Goal: Information Seeking & Learning: Learn about a topic

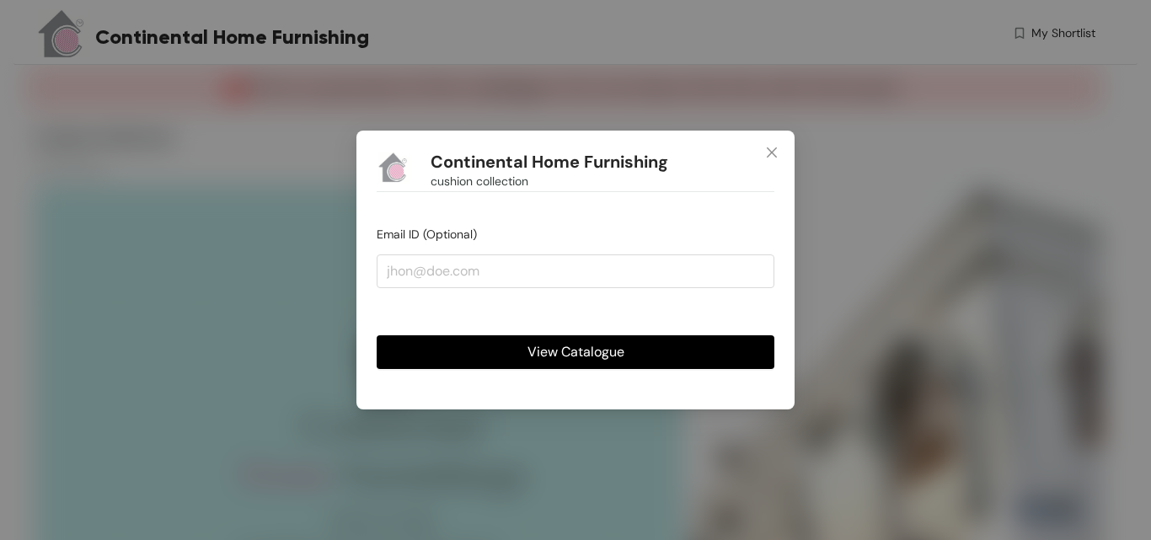
click at [580, 355] on span "View Catalogue" at bounding box center [575, 351] width 97 height 21
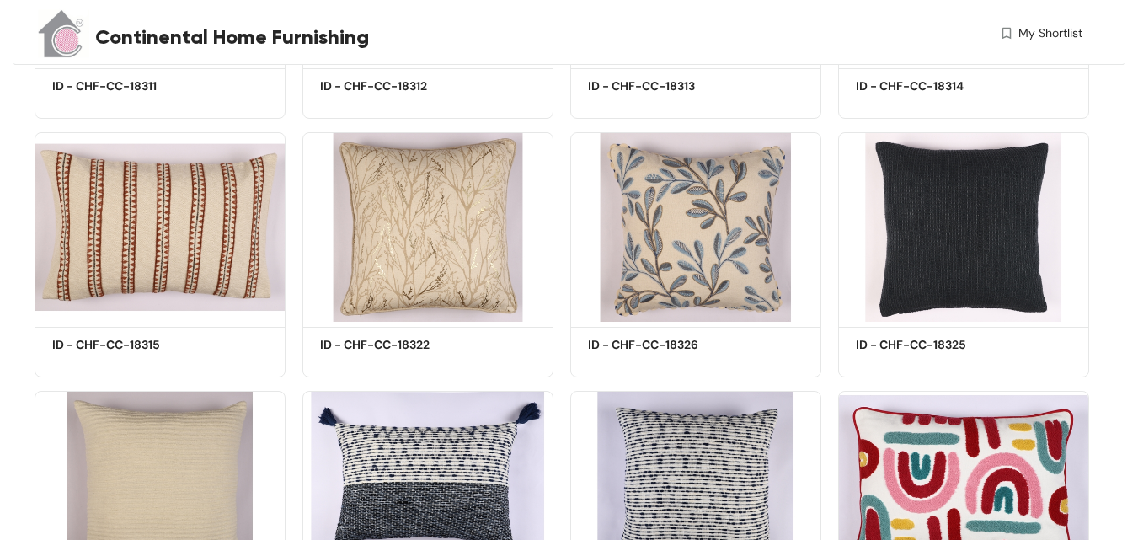
scroll to position [6604, 0]
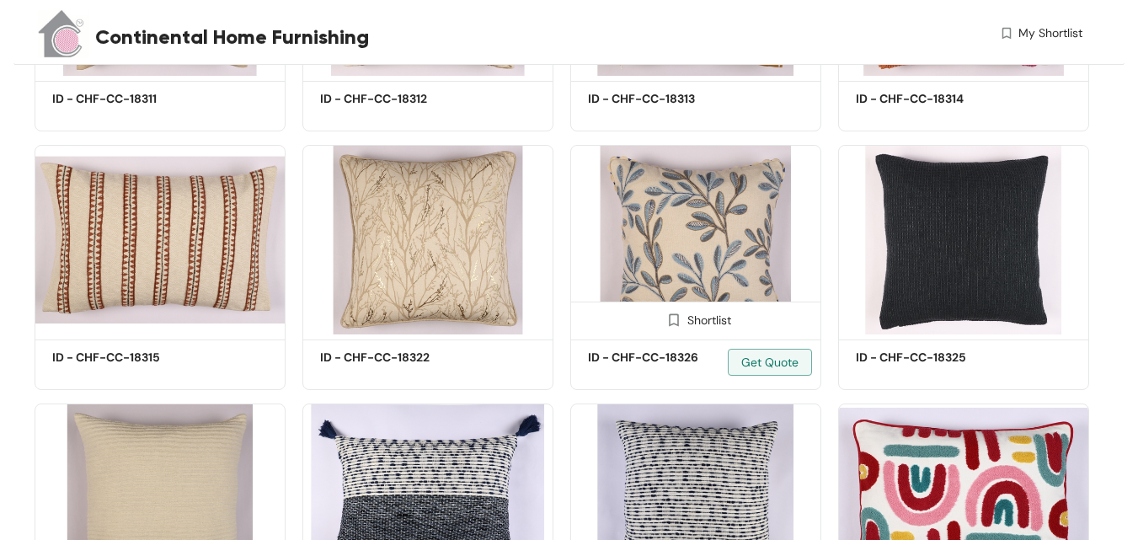
click at [738, 236] on img at bounding box center [695, 240] width 251 height 190
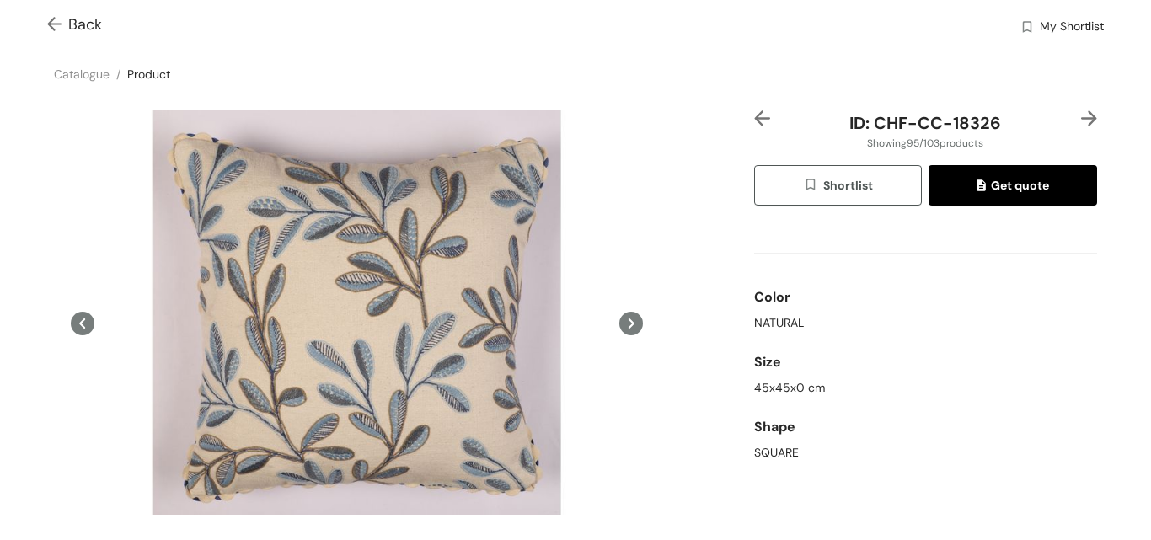
click at [51, 26] on img at bounding box center [57, 26] width 21 height 18
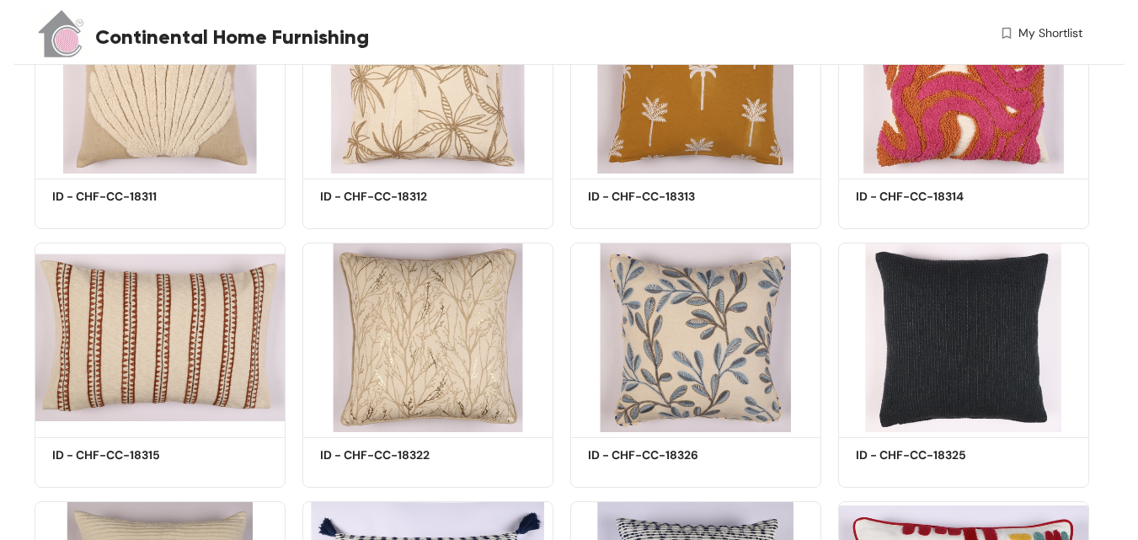
scroll to position [6604, 0]
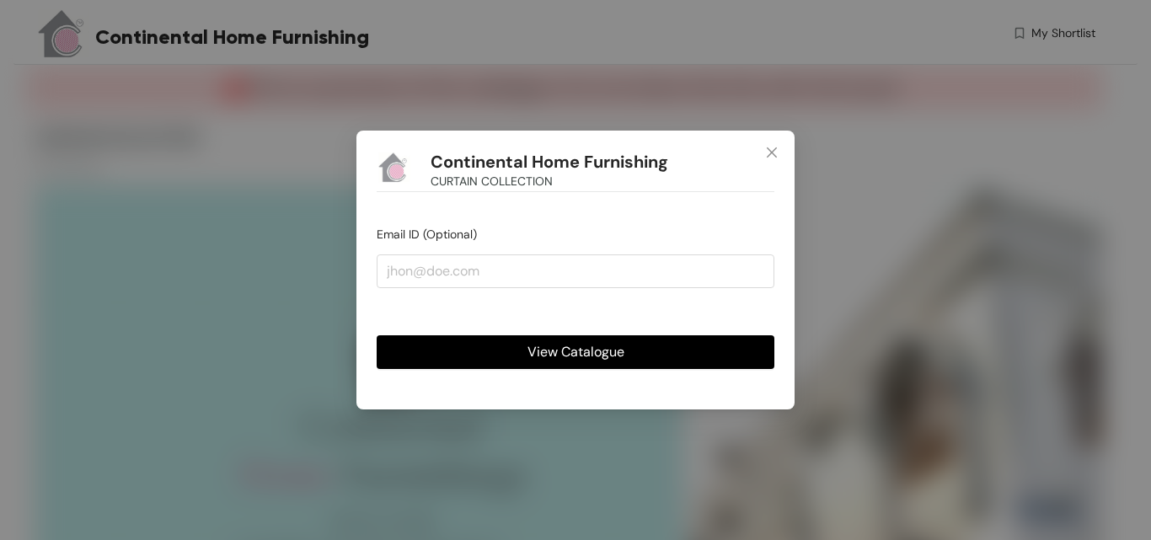
click at [601, 349] on span "View Catalogue" at bounding box center [575, 351] width 97 height 21
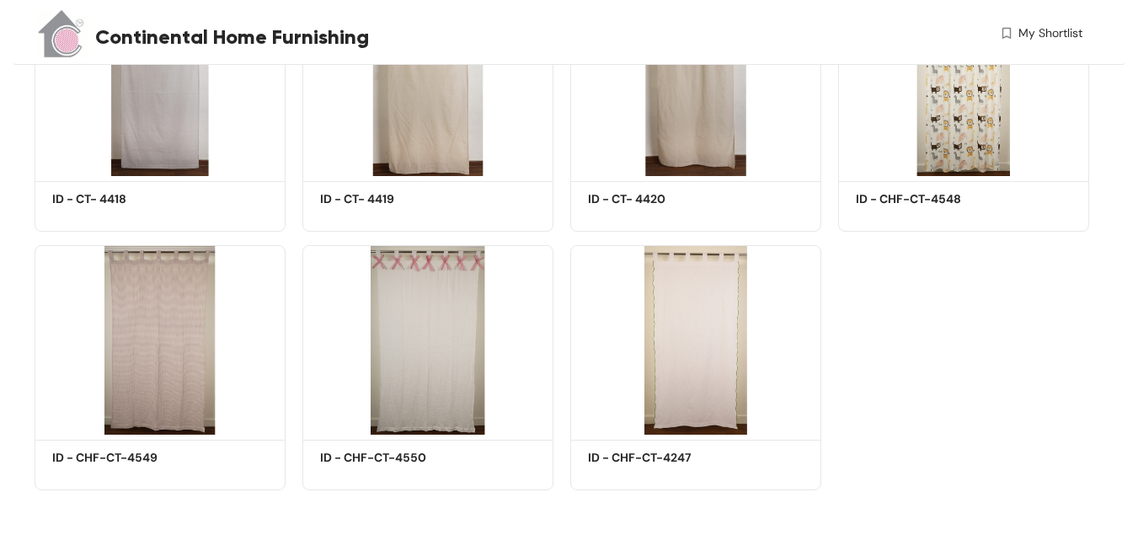
scroll to position [5644, 0]
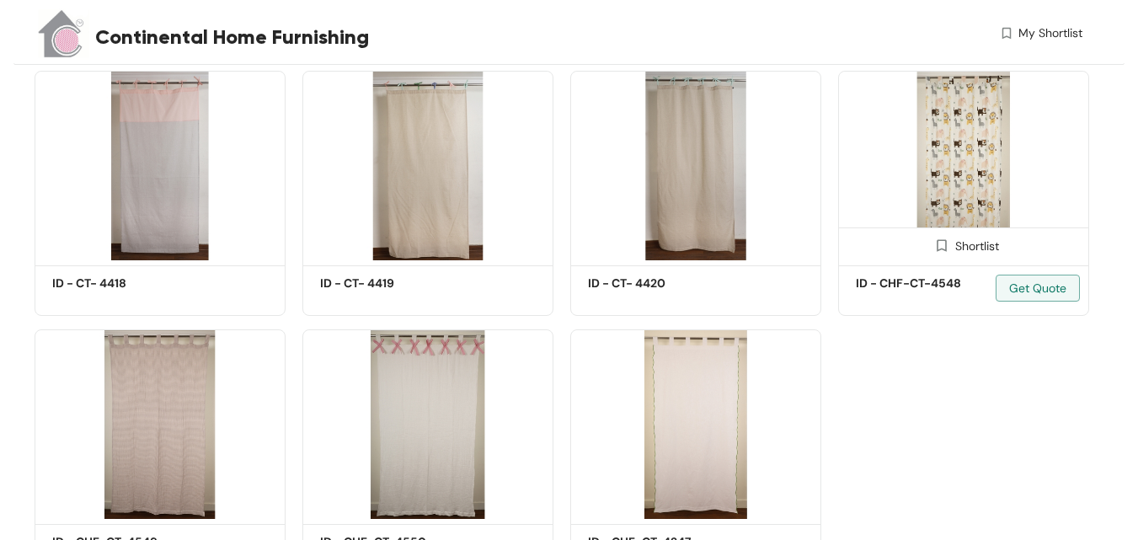
click at [968, 131] on img at bounding box center [963, 166] width 251 height 190
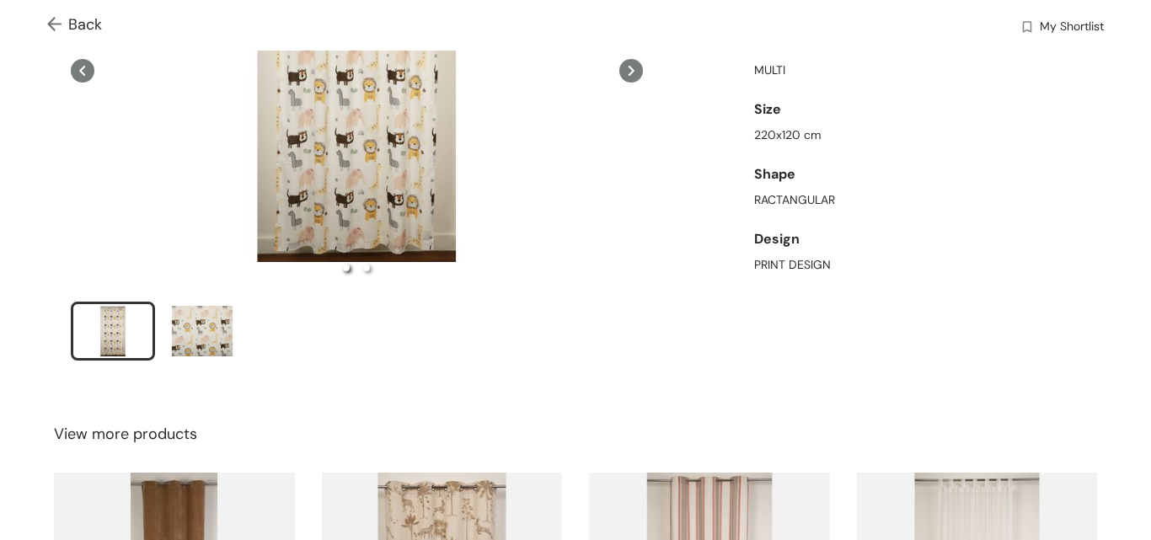
scroll to position [261, 0]
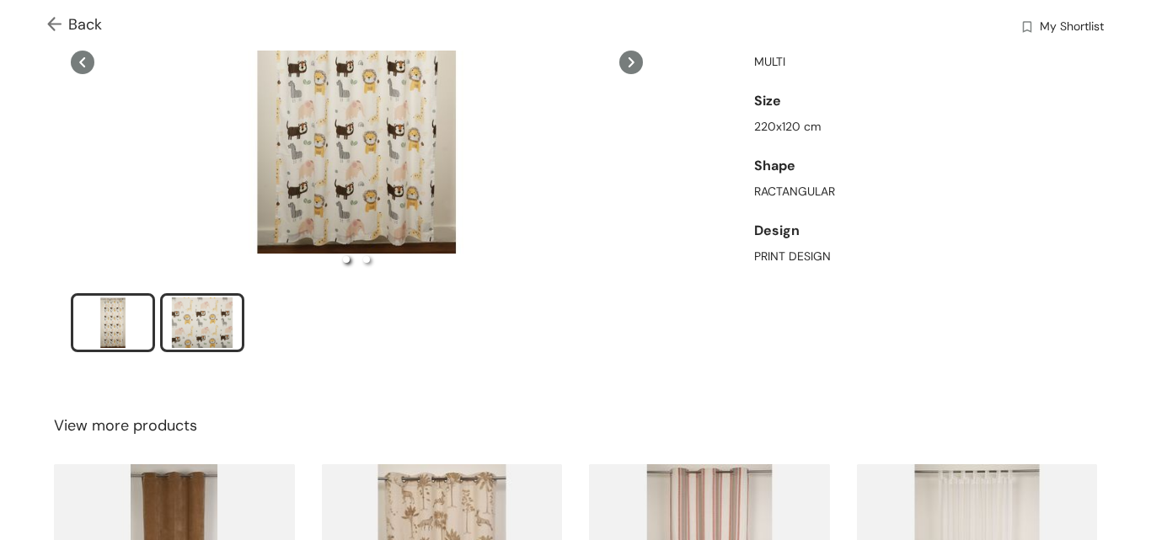
click at [215, 319] on div "slide item 2" at bounding box center [202, 322] width 76 height 51
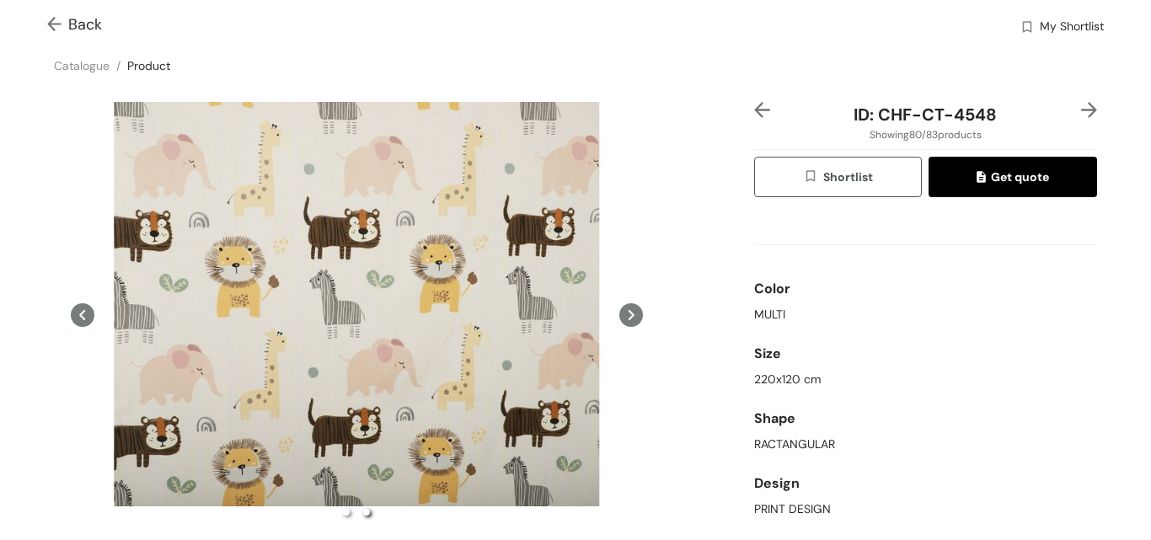
scroll to position [0, 0]
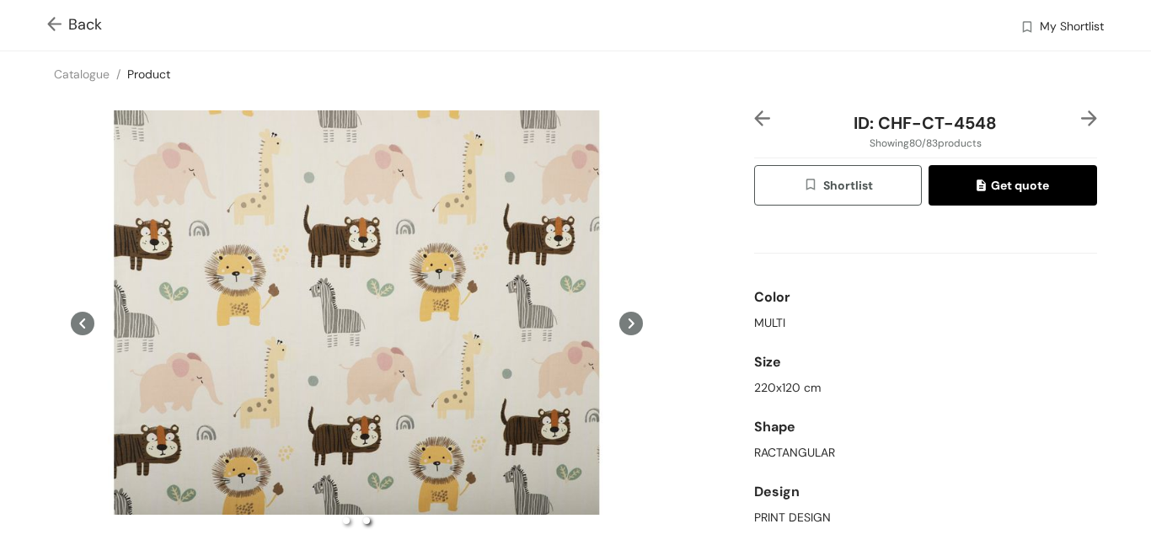
click at [754, 125] on img at bounding box center [762, 118] width 16 height 16
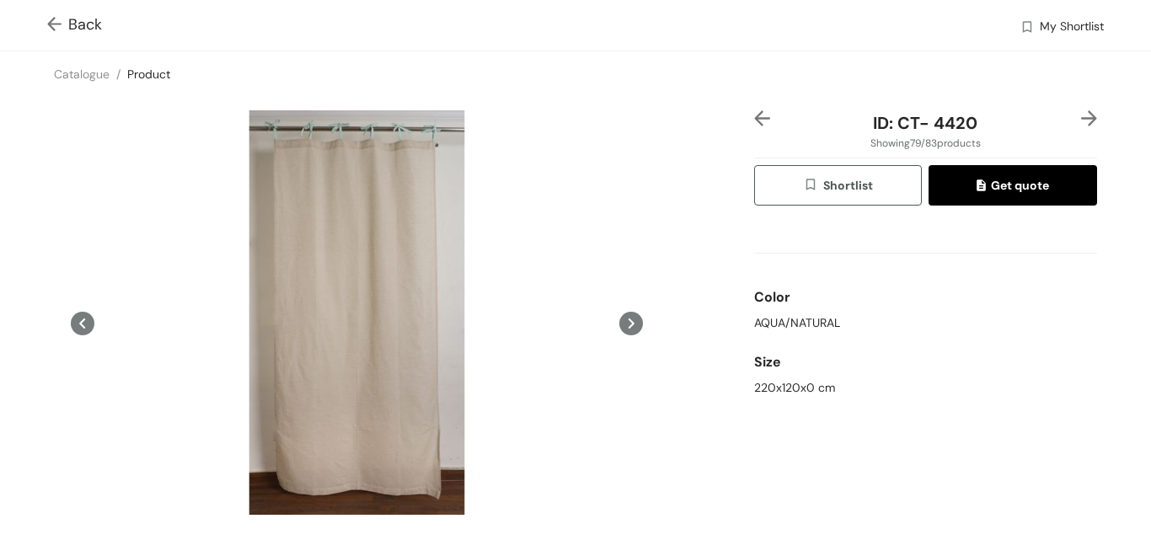
click at [1081, 123] on img at bounding box center [1089, 118] width 16 height 16
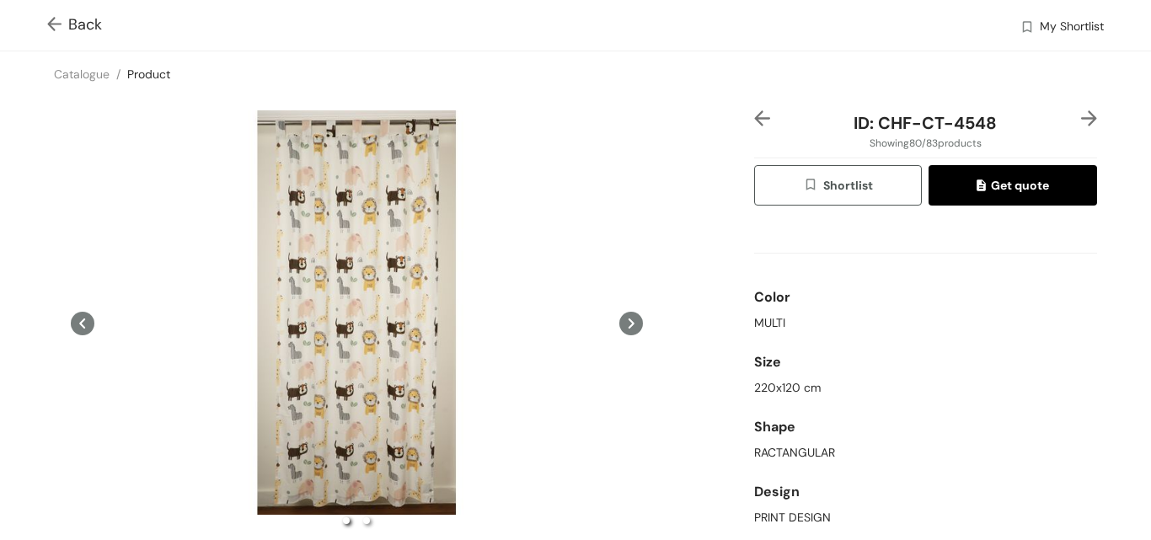
click at [1081, 122] on img at bounding box center [1089, 118] width 16 height 16
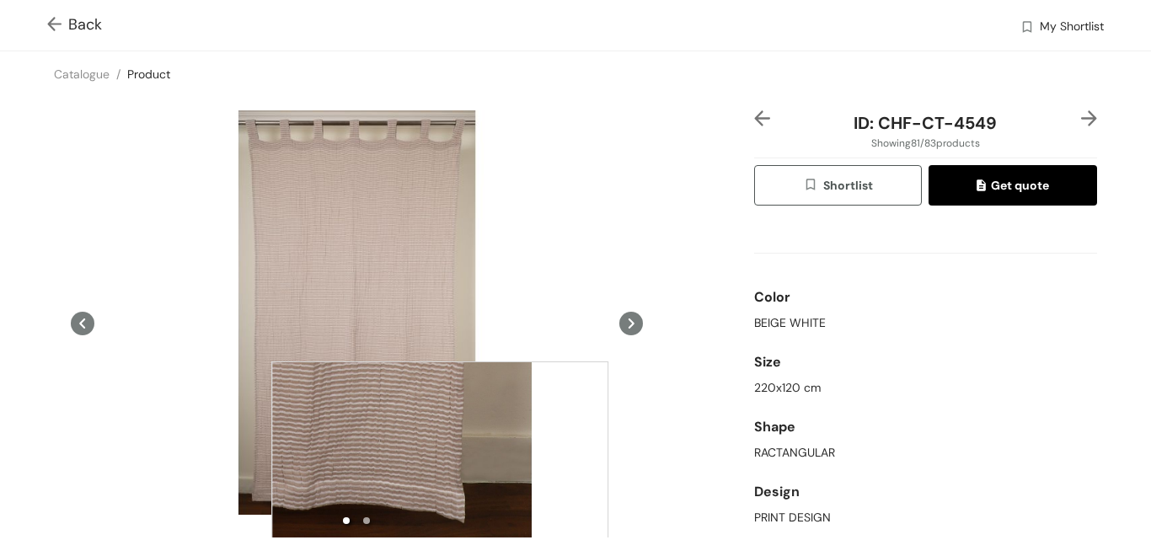
scroll to position [337, 0]
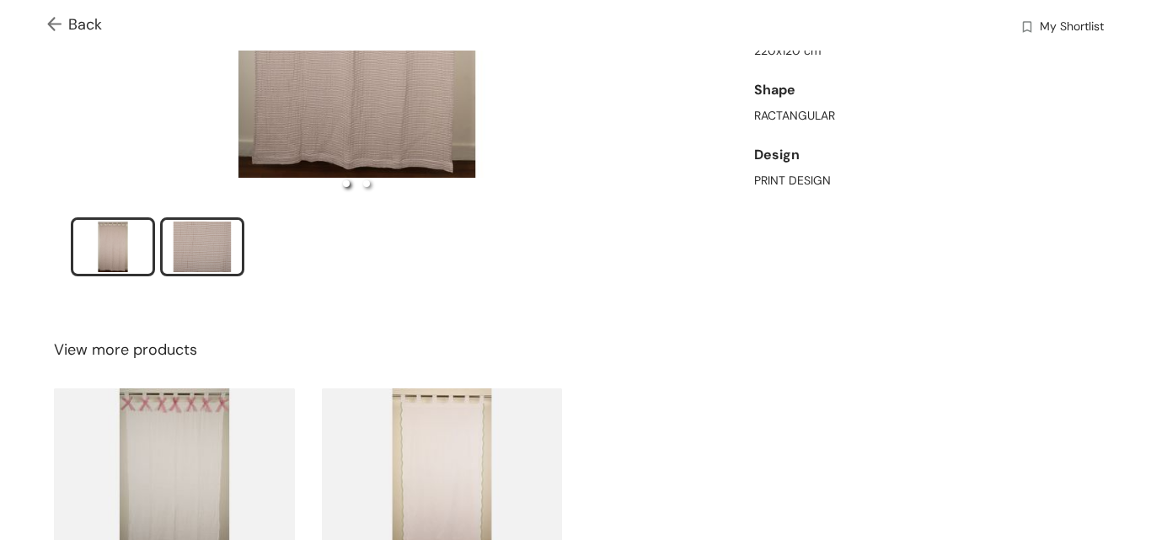
click at [204, 254] on div "slide item 2" at bounding box center [202, 247] width 76 height 51
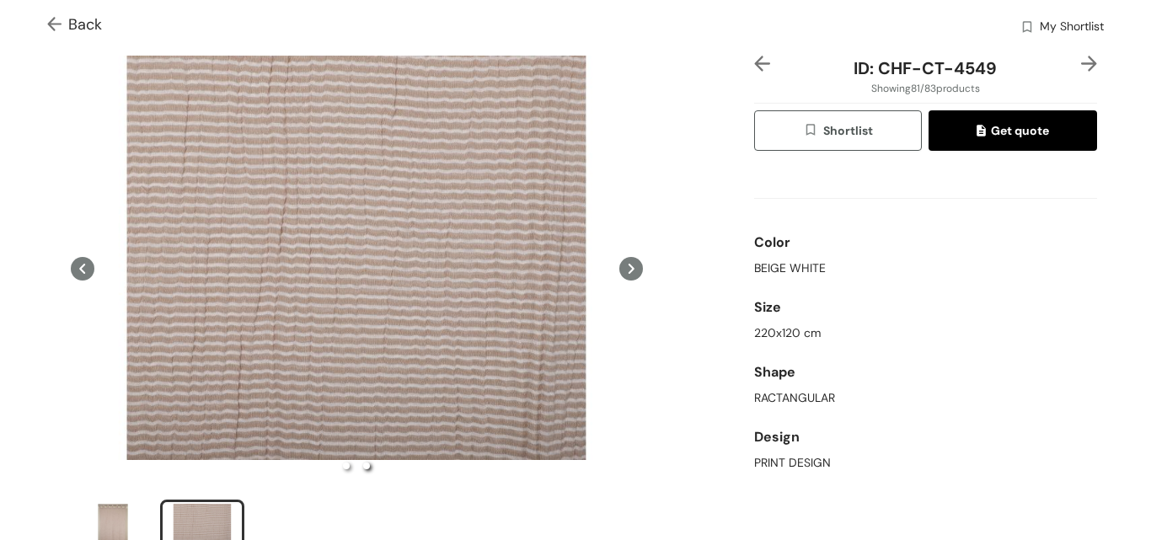
scroll to position [84, 0]
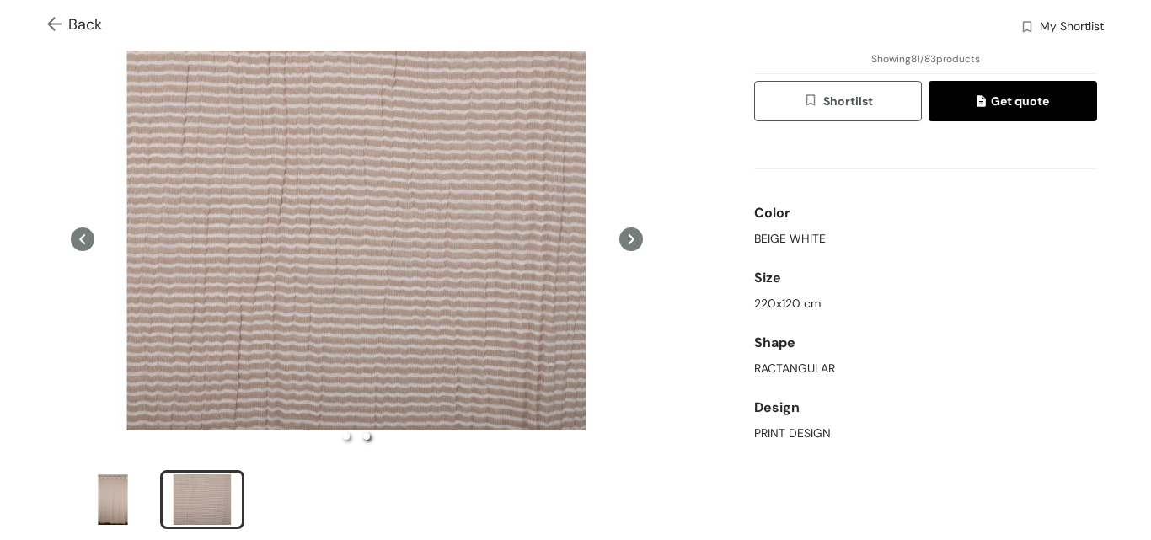
click at [83, 235] on icon at bounding box center [82, 239] width 6 height 10
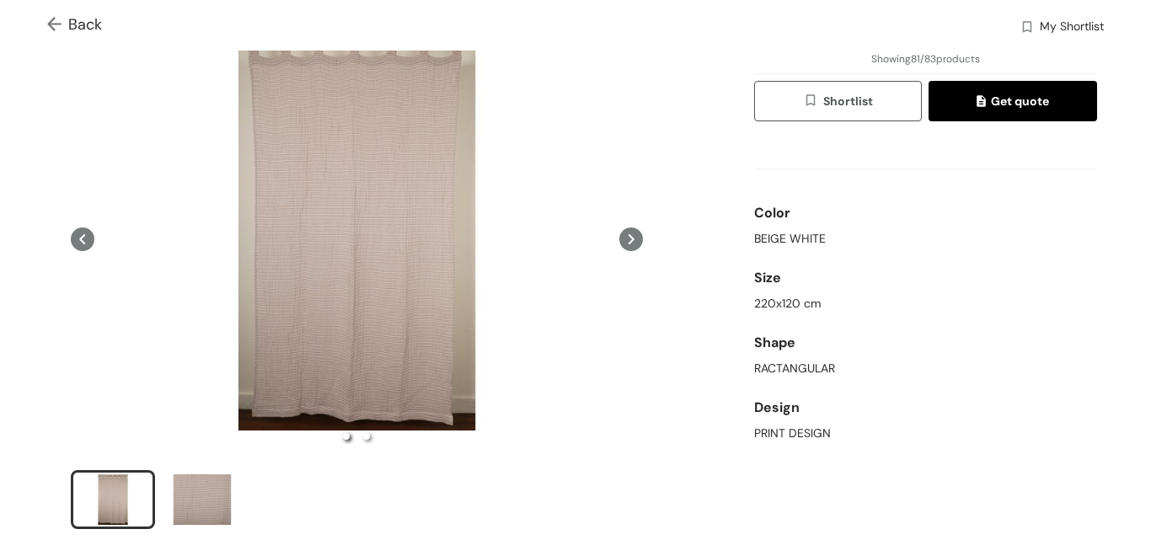
scroll to position [0, 0]
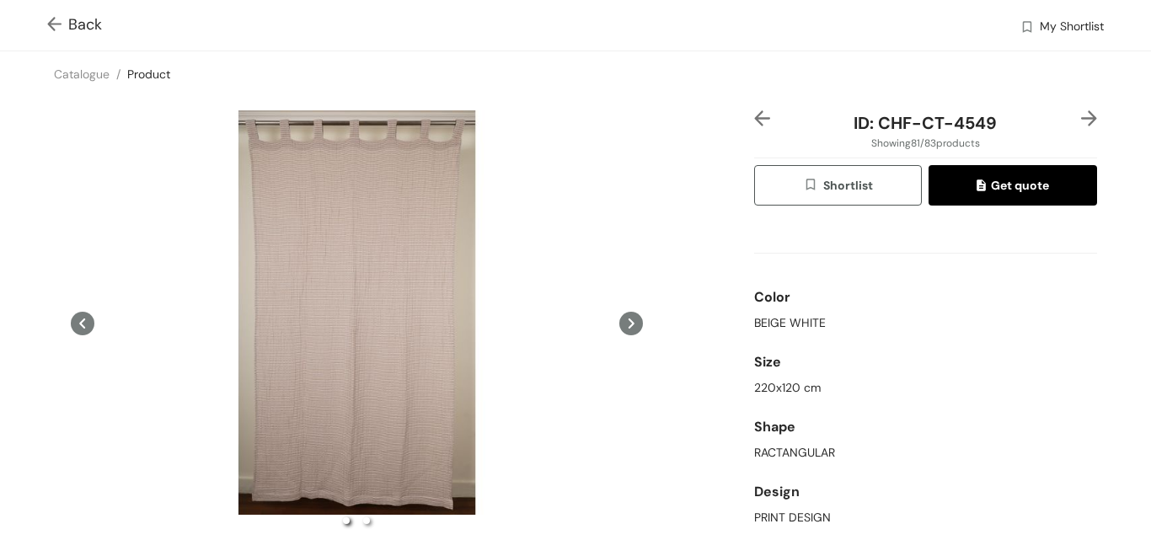
click at [74, 317] on icon at bounding box center [83, 324] width 24 height 24
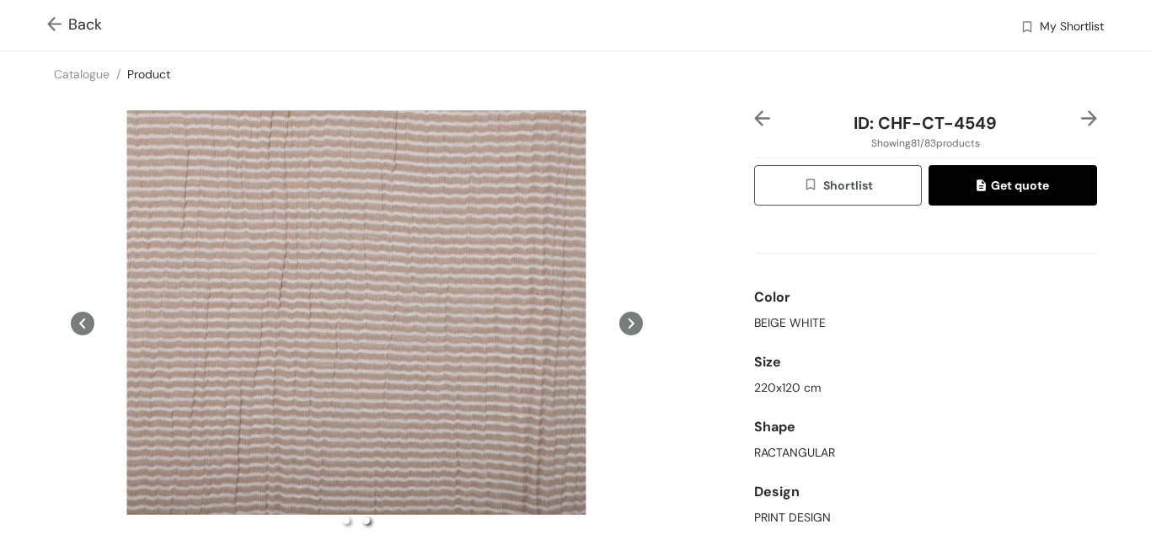
click at [79, 323] on icon at bounding box center [83, 324] width 24 height 24
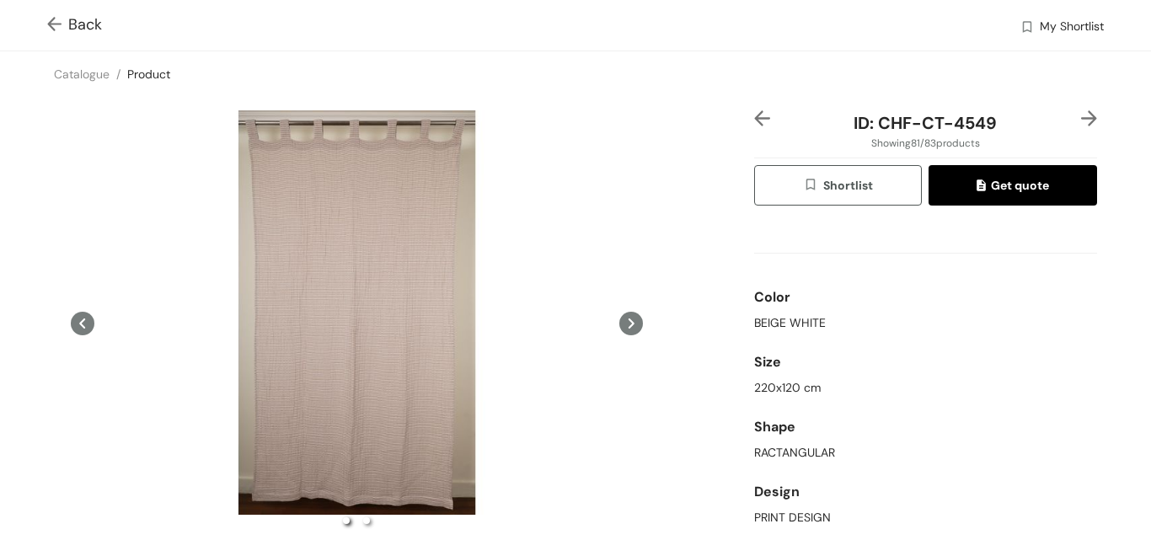
click at [76, 318] on icon at bounding box center [83, 324] width 24 height 24
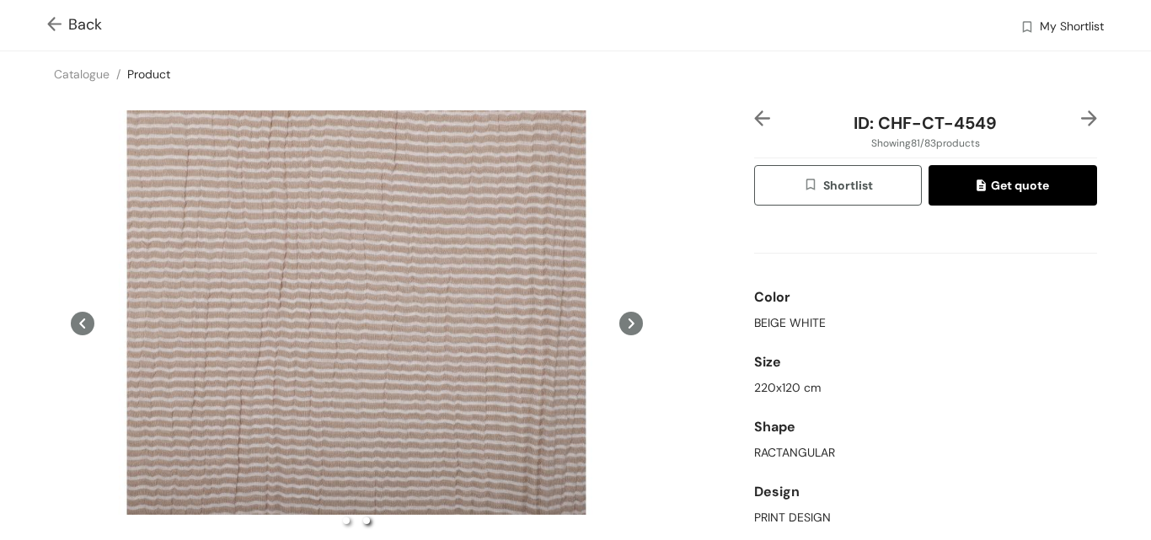
click at [83, 331] on icon at bounding box center [83, 324] width 24 height 24
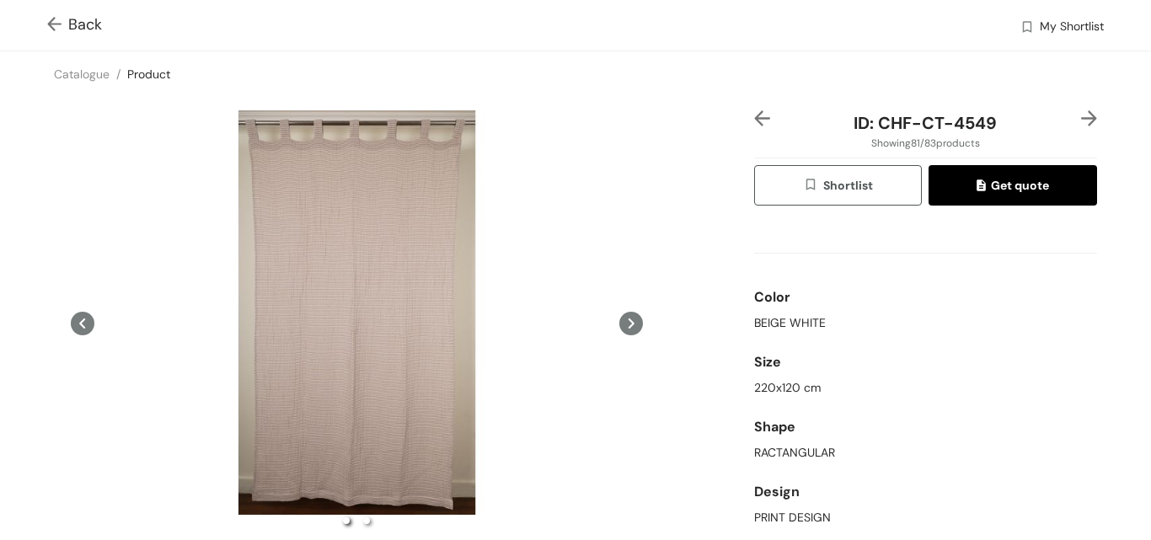
click at [754, 116] on img at bounding box center [762, 118] width 16 height 16
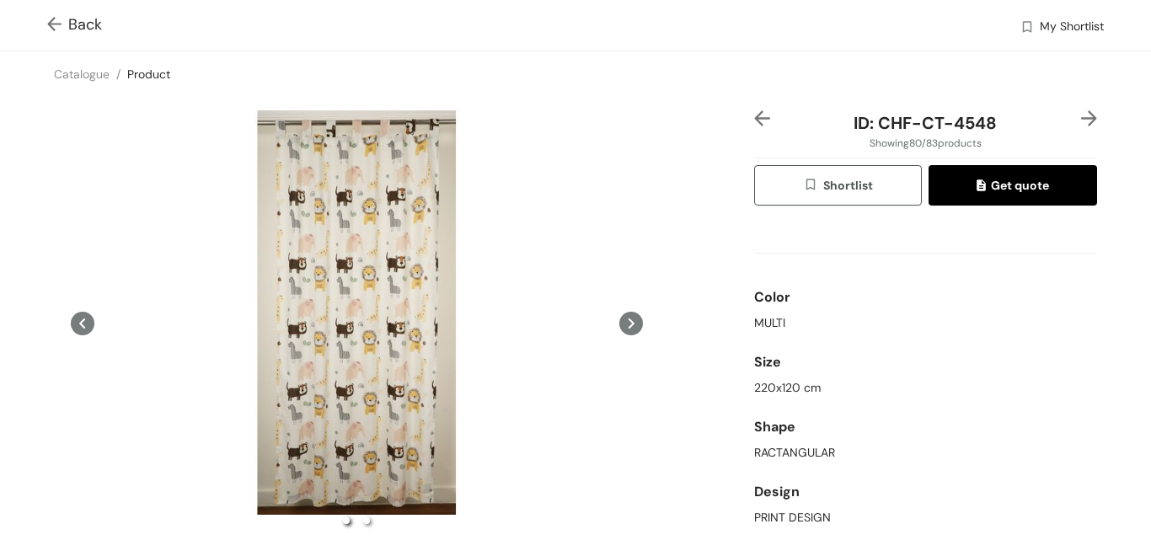
click at [1081, 116] on img at bounding box center [1089, 118] width 16 height 16
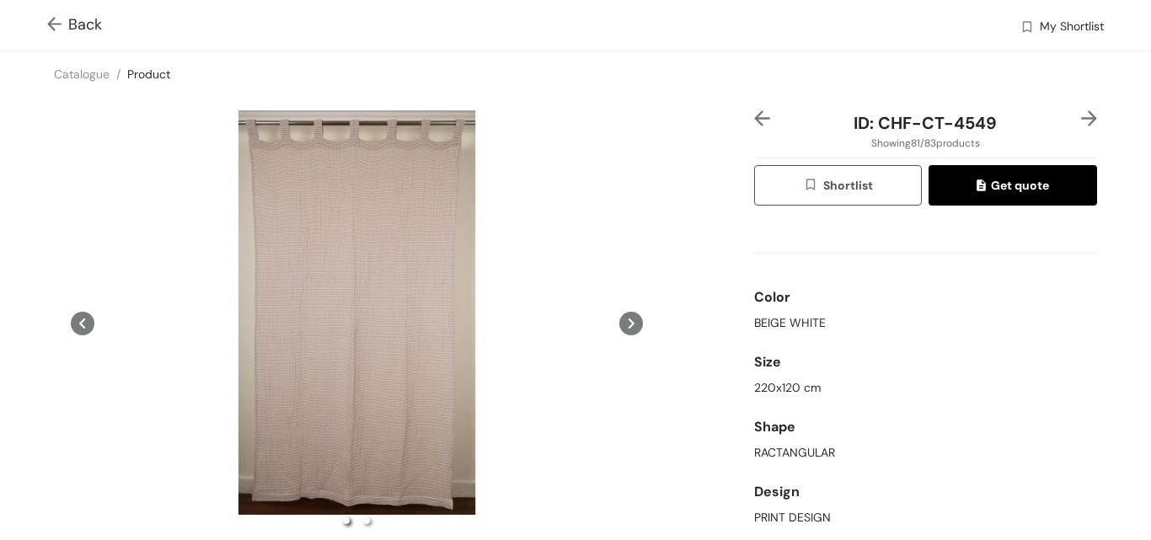
click at [1081, 121] on img at bounding box center [1089, 118] width 16 height 16
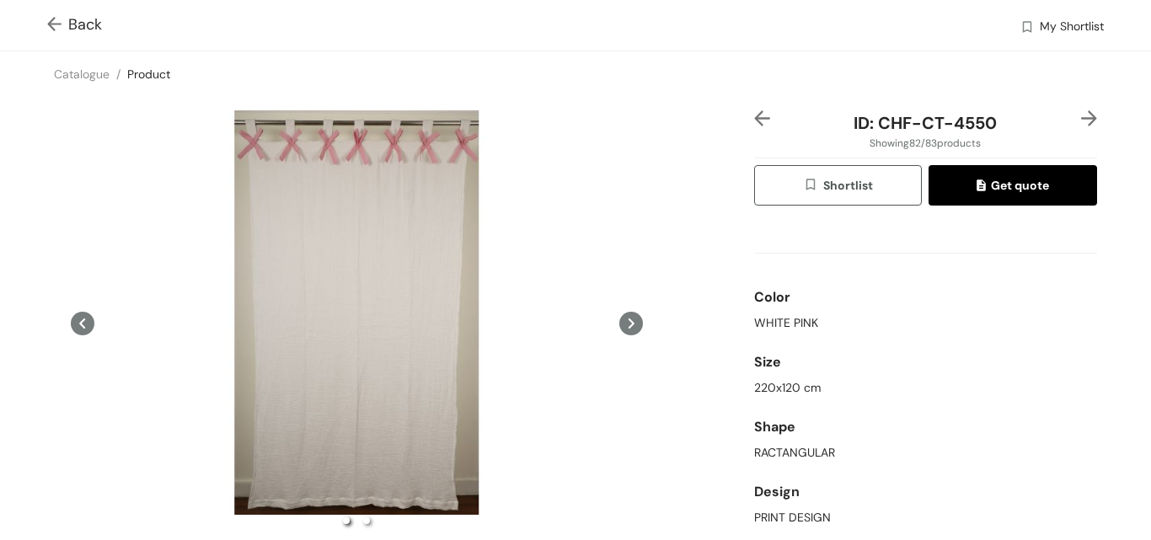
click at [1081, 121] on img at bounding box center [1089, 118] width 16 height 16
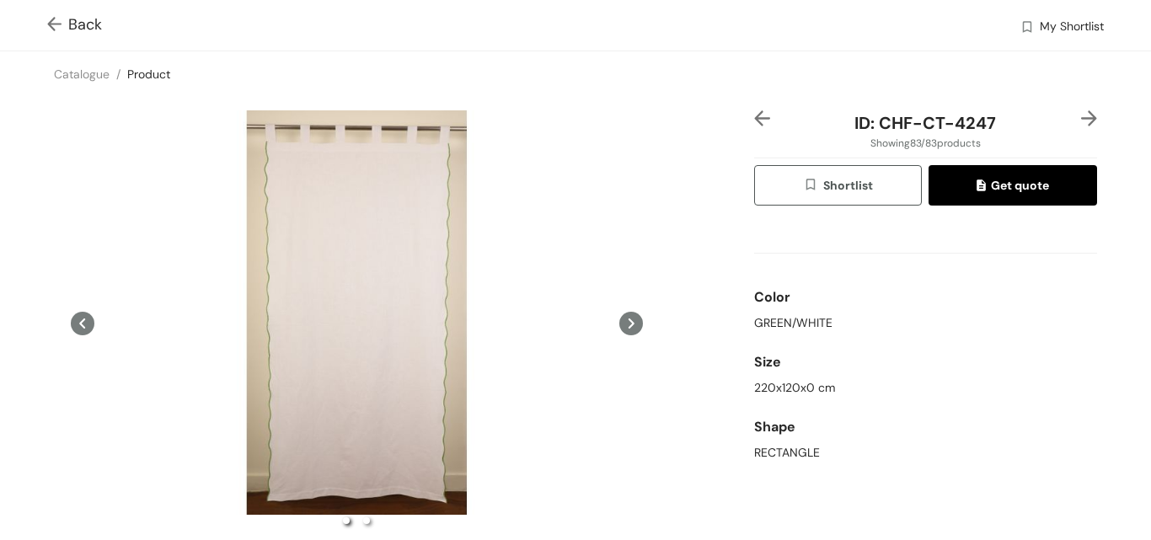
click at [1081, 121] on img at bounding box center [1089, 118] width 16 height 16
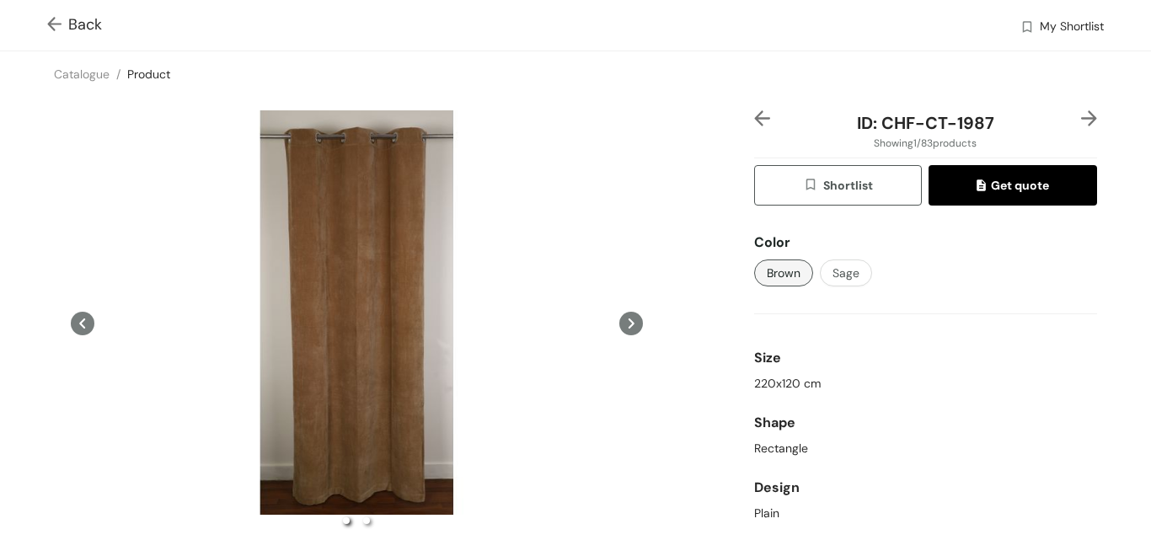
click at [1081, 121] on img at bounding box center [1089, 118] width 16 height 16
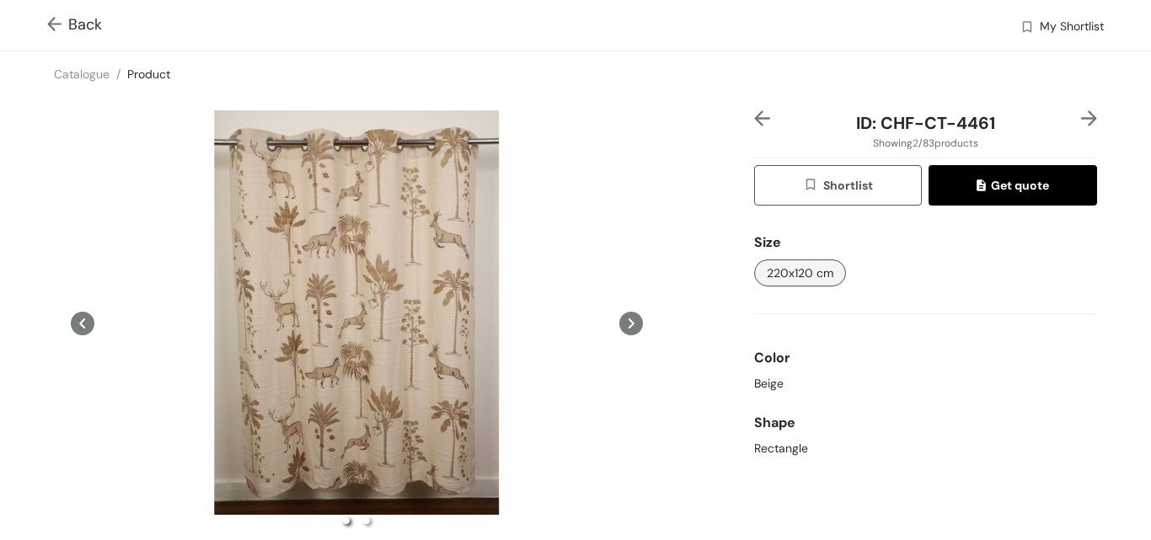
click at [1081, 121] on img at bounding box center [1089, 118] width 16 height 16
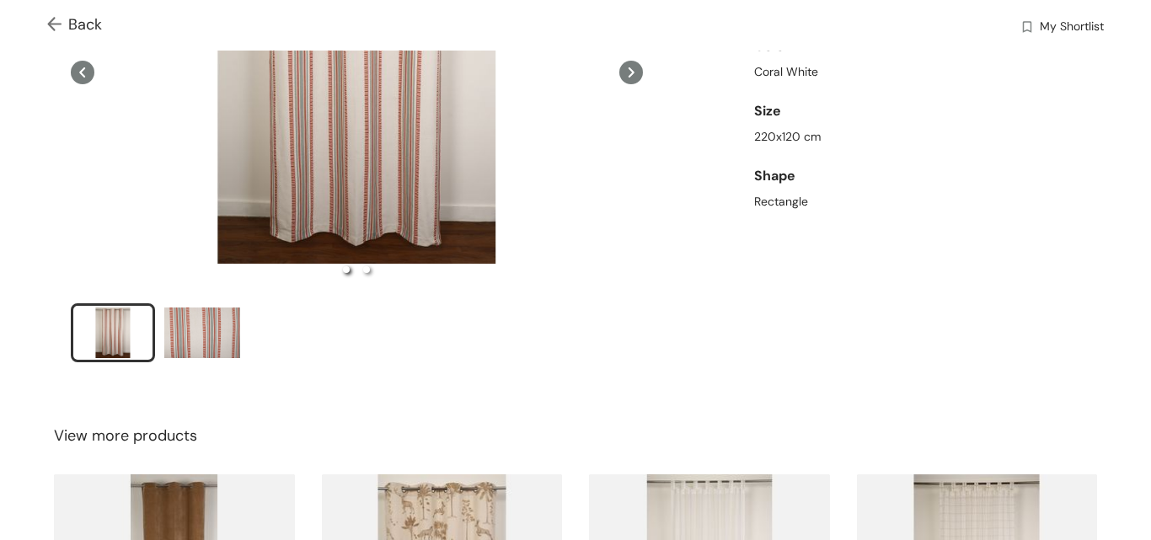
scroll to position [253, 0]
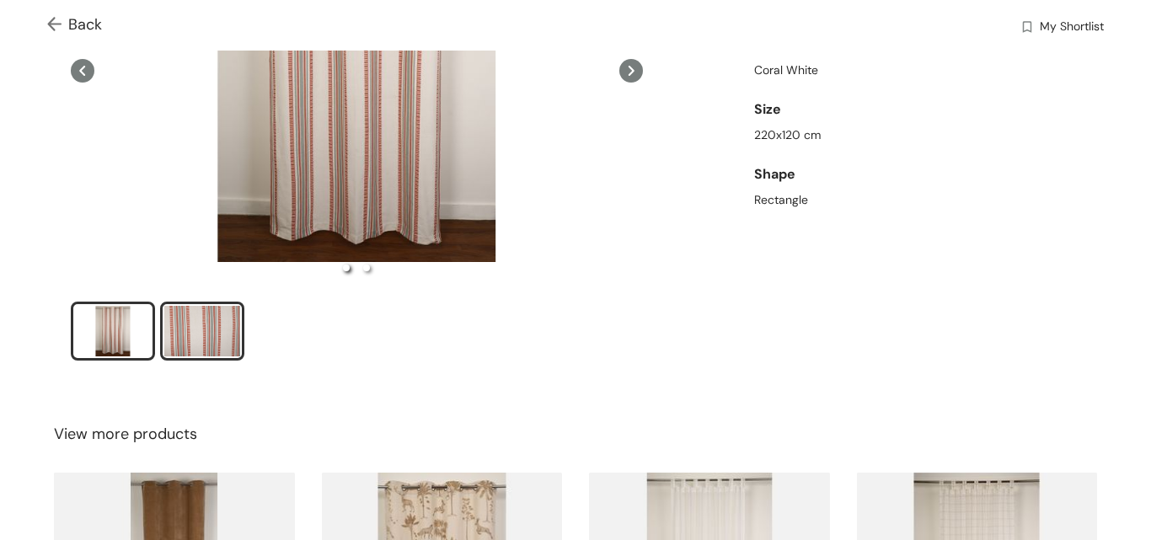
click at [182, 340] on div "slide item 2" at bounding box center [202, 331] width 76 height 51
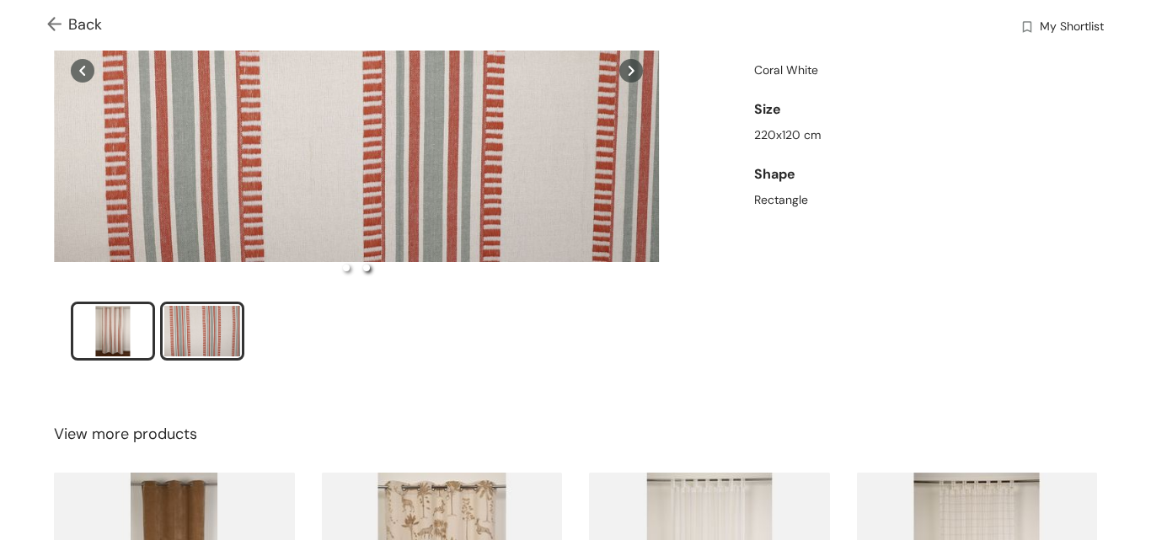
click at [126, 331] on div "slide item 1" at bounding box center [113, 331] width 76 height 51
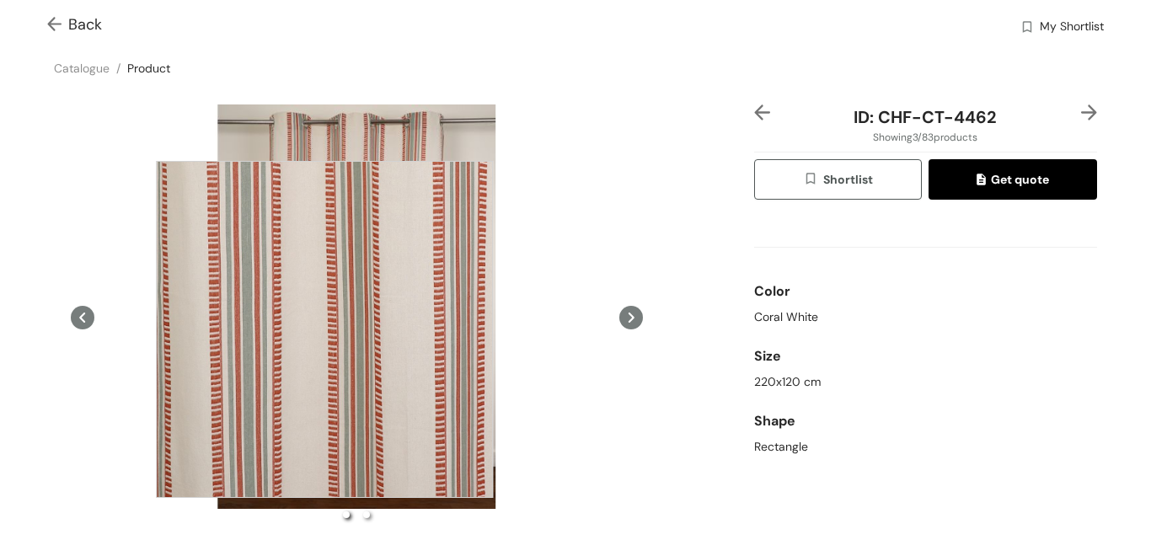
scroll to position [0, 0]
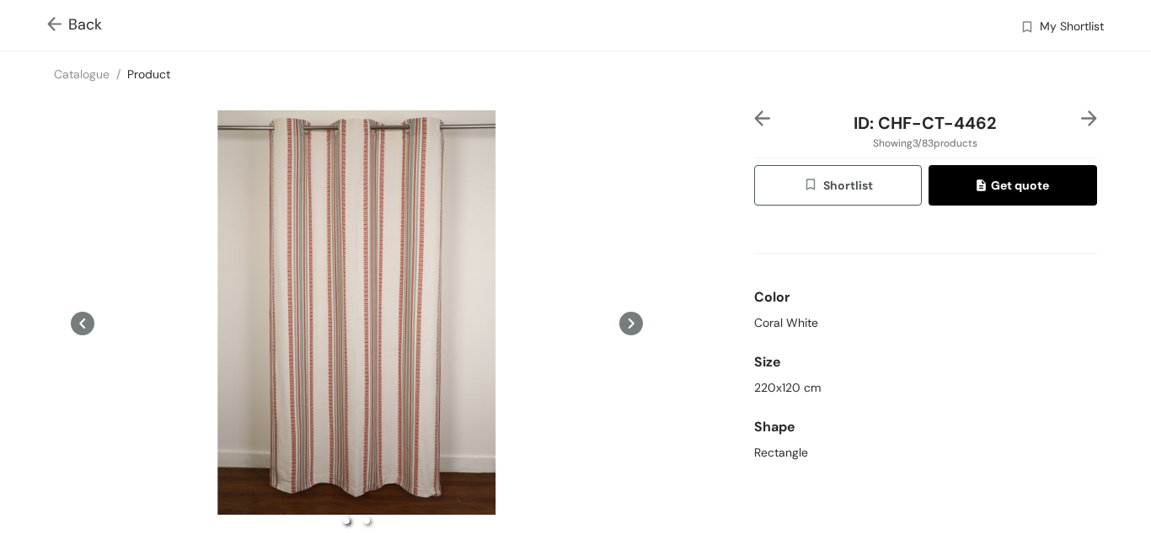
click at [632, 328] on icon at bounding box center [631, 324] width 24 height 24
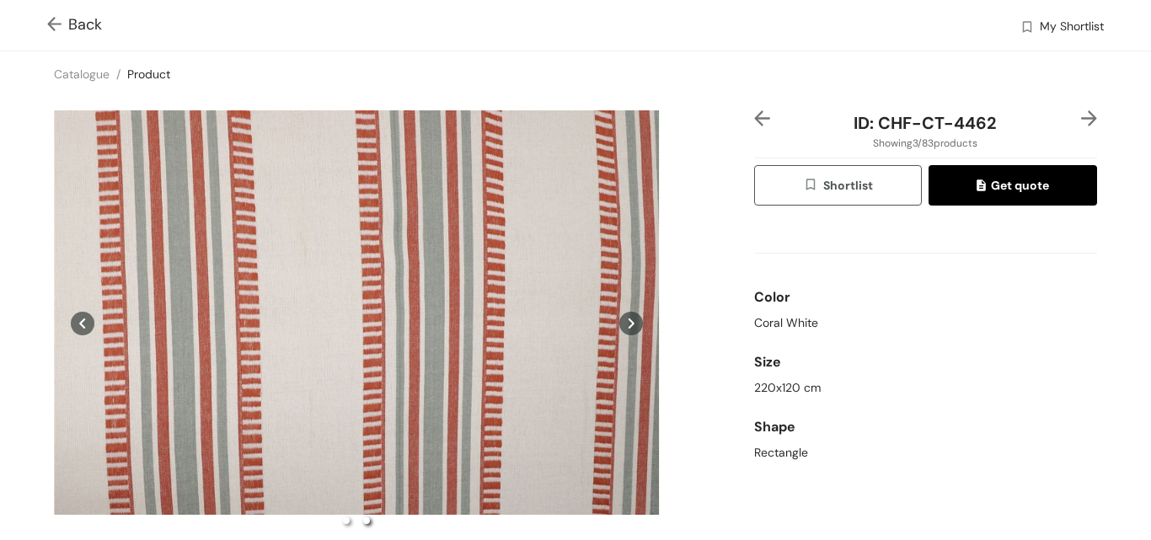
click at [628, 324] on icon at bounding box center [631, 324] width 24 height 24
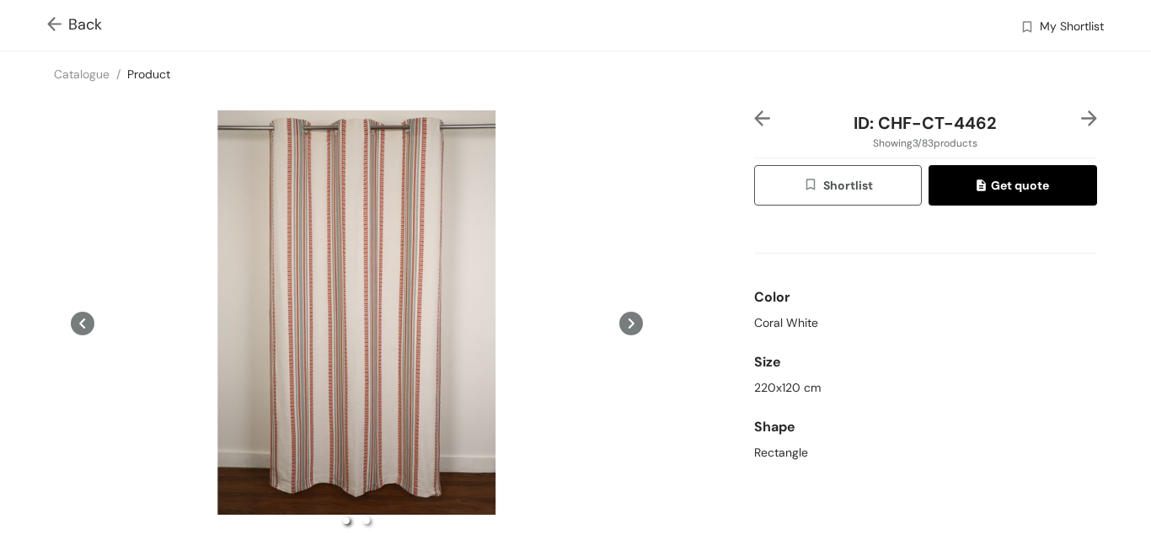
click at [619, 325] on icon at bounding box center [631, 324] width 24 height 24
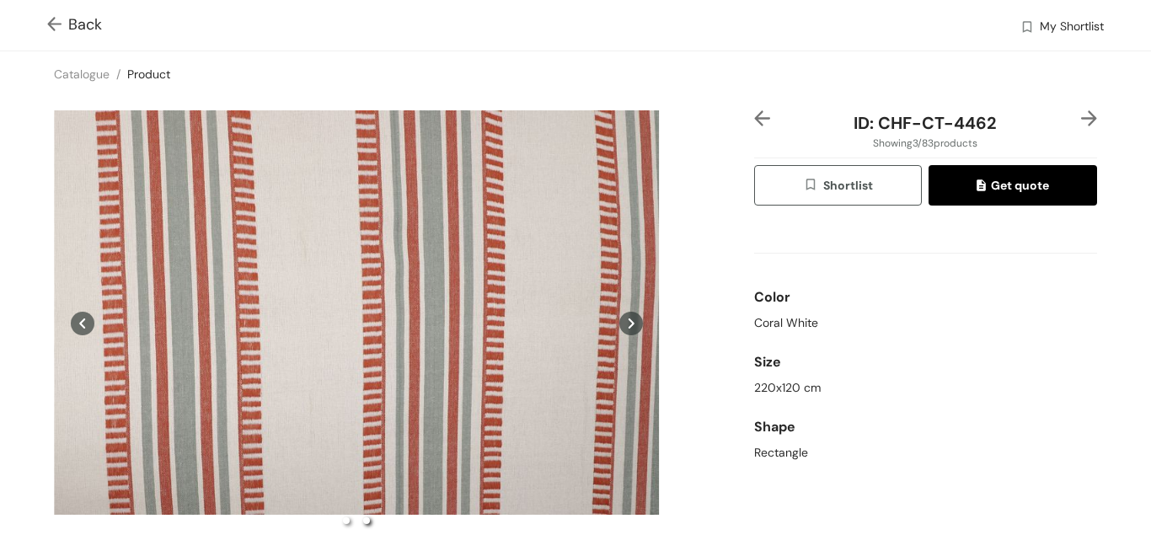
click at [629, 324] on icon at bounding box center [631, 324] width 24 height 24
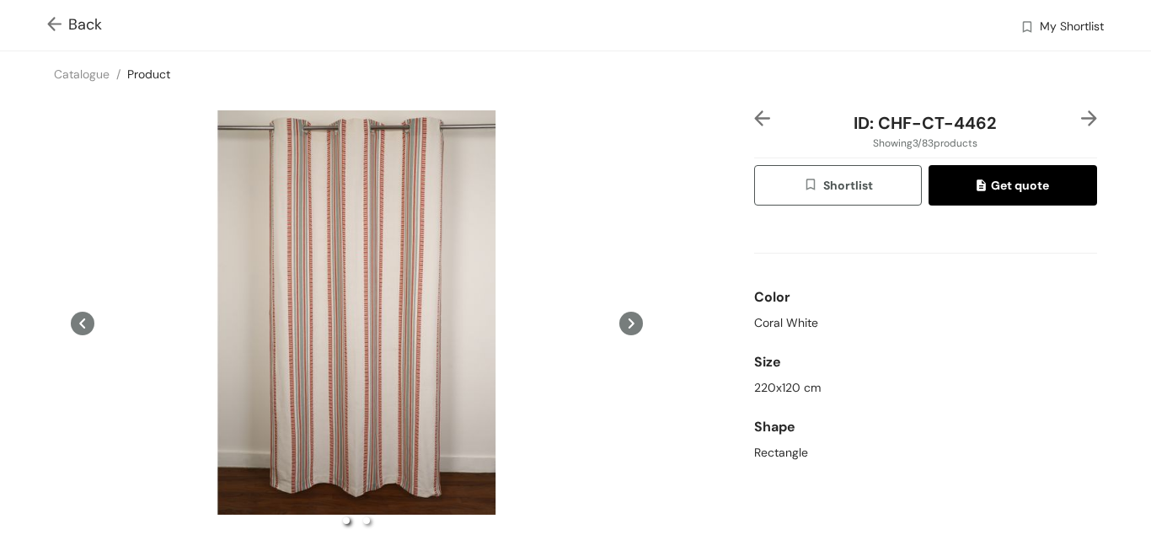
click at [757, 105] on div "ID: CHF-CT-4462 Showing 3 / 83 products Shortlist Get quote Color Coral White S…" at bounding box center [575, 372] width 1157 height 551
click at [754, 125] on img at bounding box center [762, 118] width 16 height 16
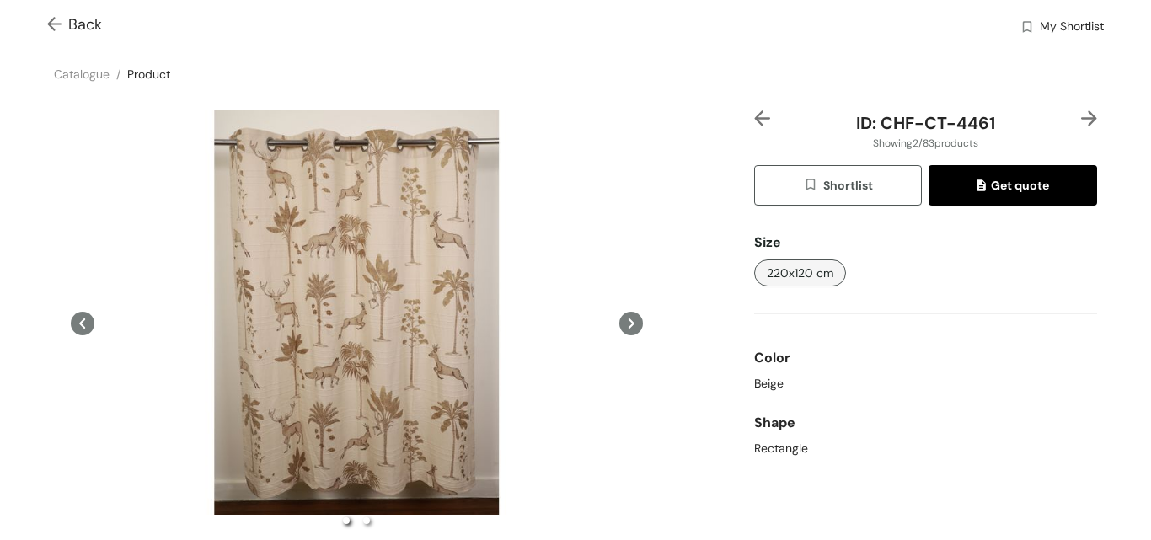
click at [757, 131] on div at bounding box center [768, 122] width 29 height 25
click at [754, 115] on img at bounding box center [762, 118] width 16 height 16
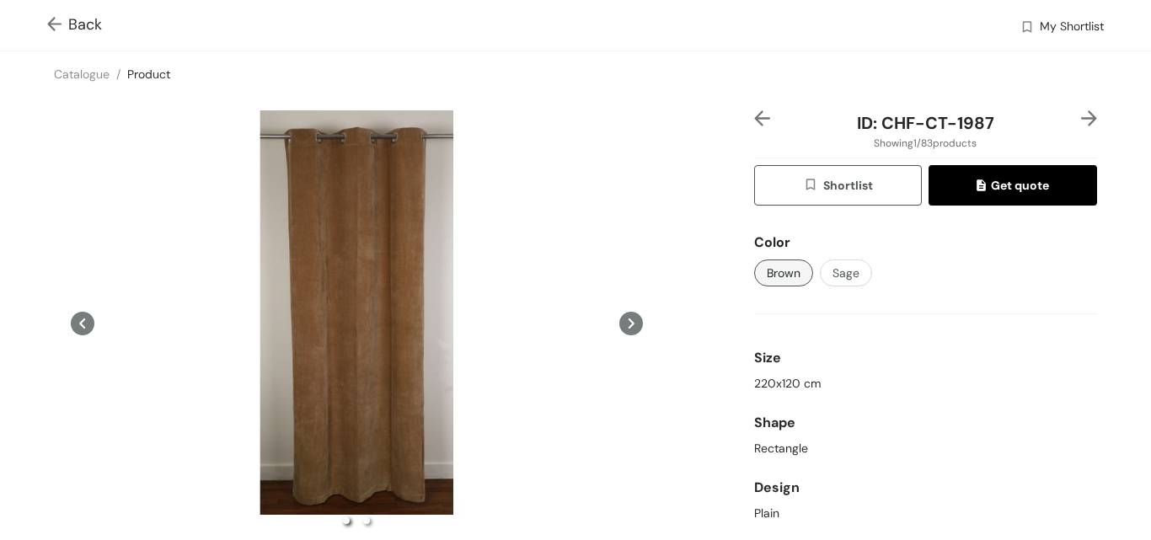
click at [771, 128] on div at bounding box center [768, 122] width 29 height 25
click at [751, 118] on div "ID: CHF-CT-1987 Showing 1 / 83 products Shortlist Get quote Color Brown Sage Si…" at bounding box center [926, 372] width 350 height 524
click at [760, 116] on img at bounding box center [762, 118] width 16 height 16
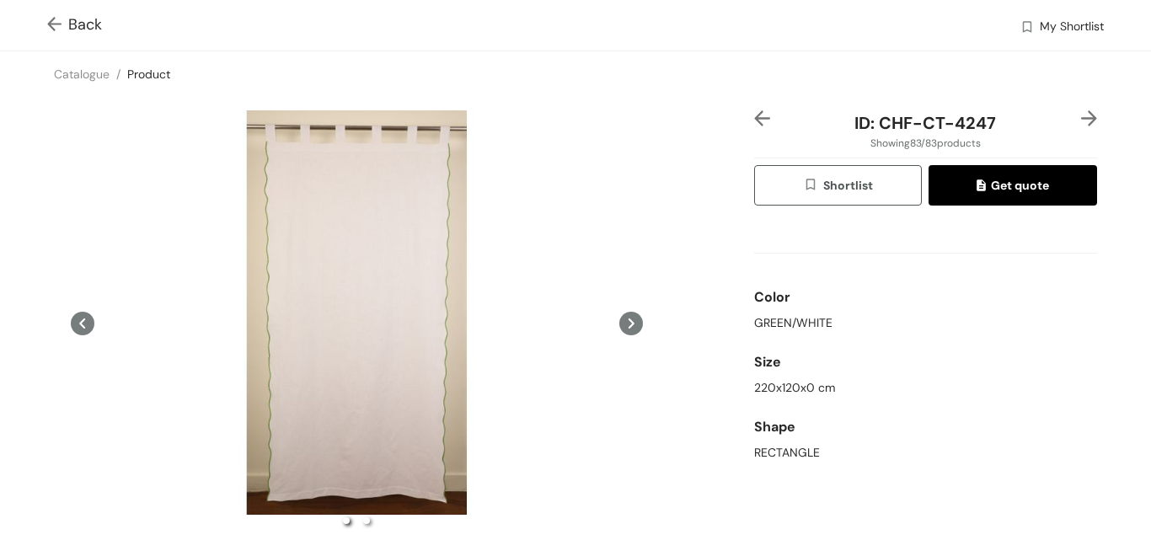
click at [756, 119] on img at bounding box center [762, 118] width 16 height 16
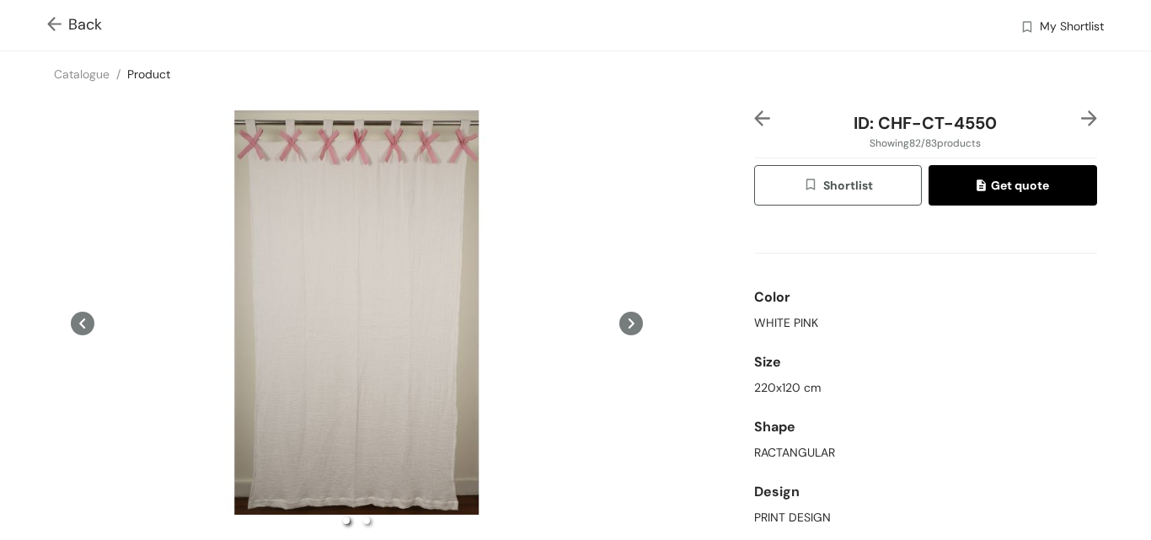
click at [60, 29] on img at bounding box center [57, 26] width 21 height 18
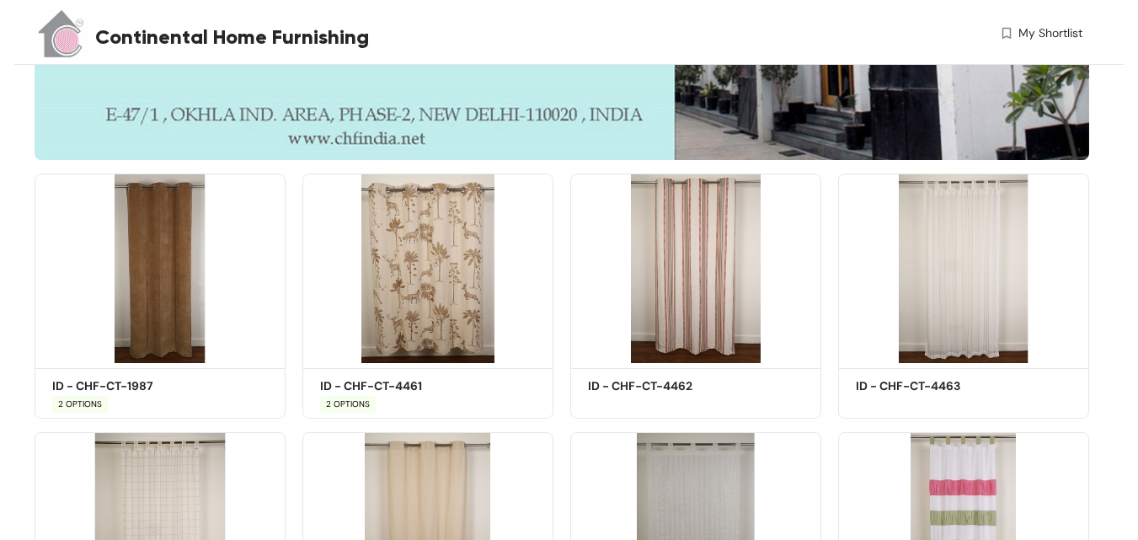
scroll to position [674, 0]
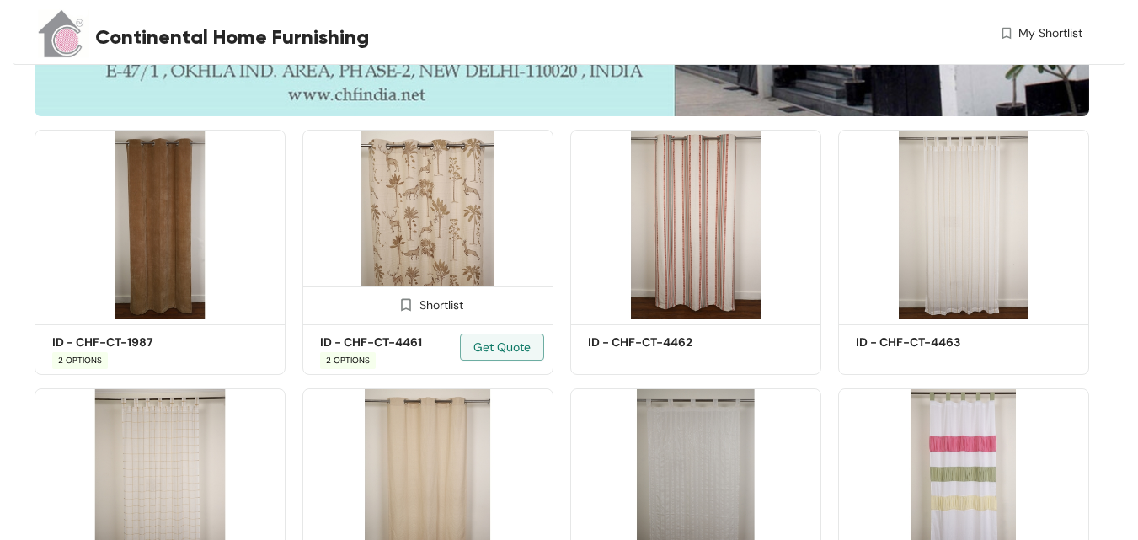
click at [364, 361] on span "2 OPTIONS" at bounding box center [348, 360] width 56 height 17
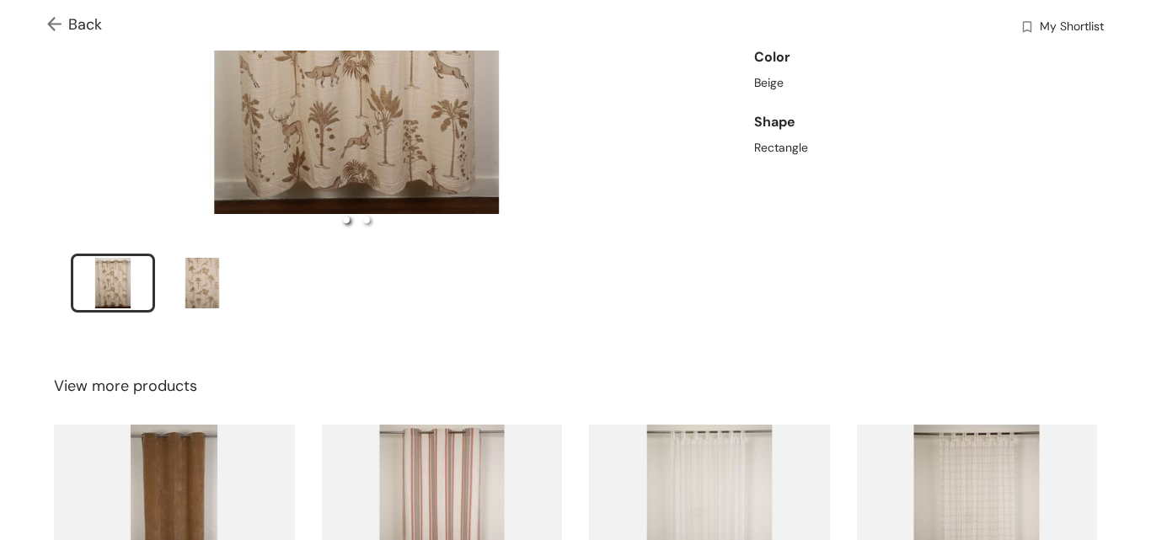
scroll to position [337, 0]
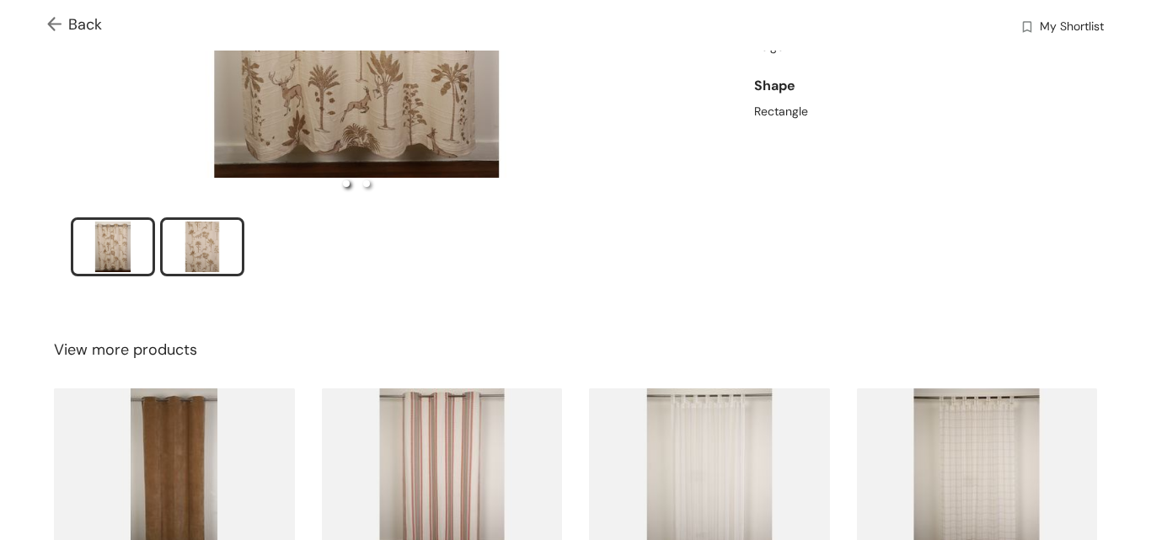
click at [206, 239] on div "slide item 2" at bounding box center [202, 247] width 76 height 51
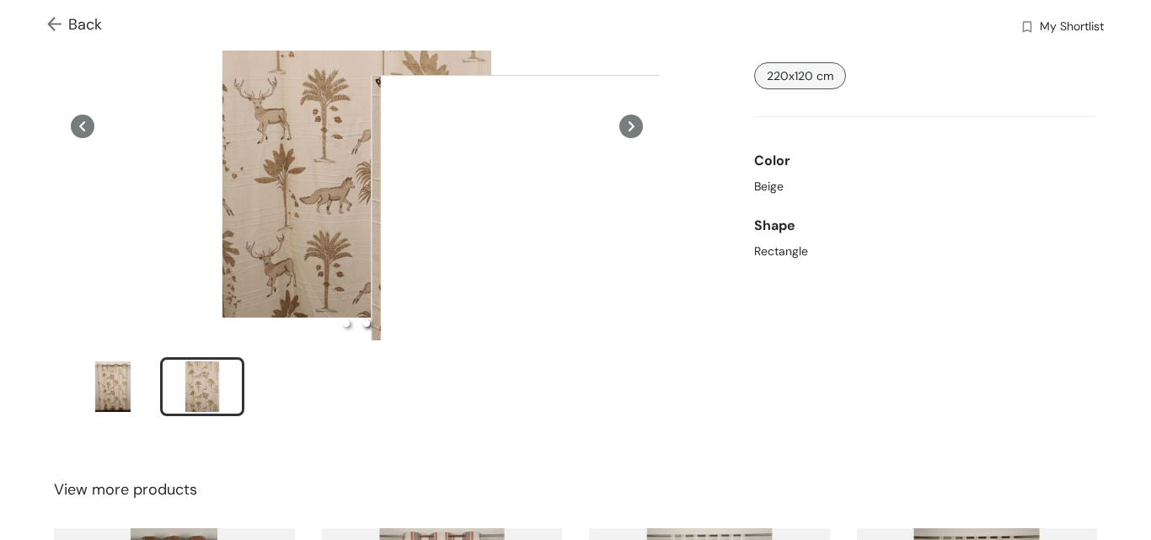
scroll to position [253, 0]
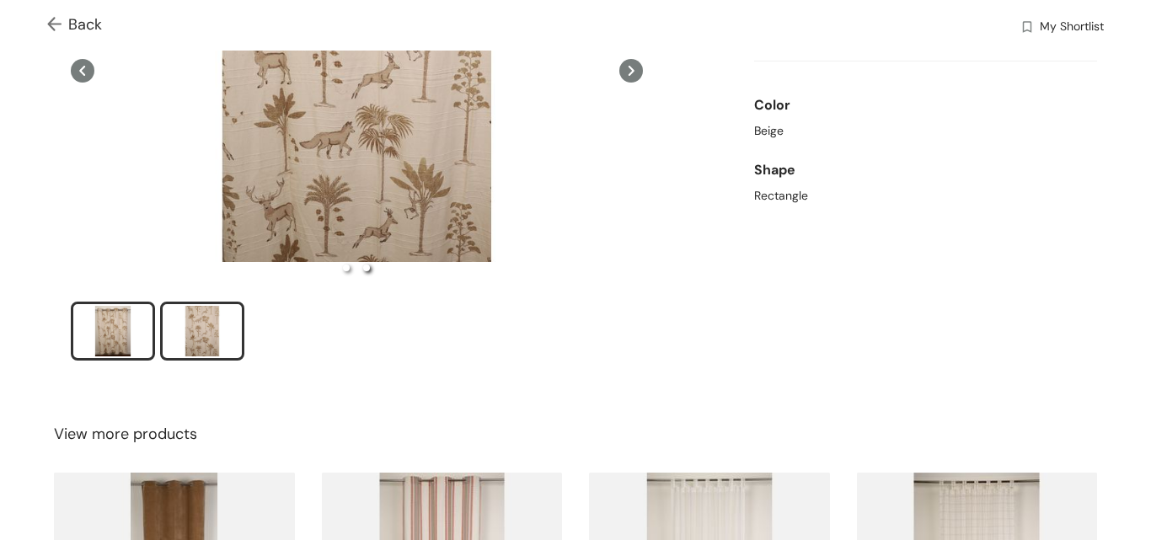
click at [103, 340] on div "slide item 1" at bounding box center [113, 331] width 76 height 51
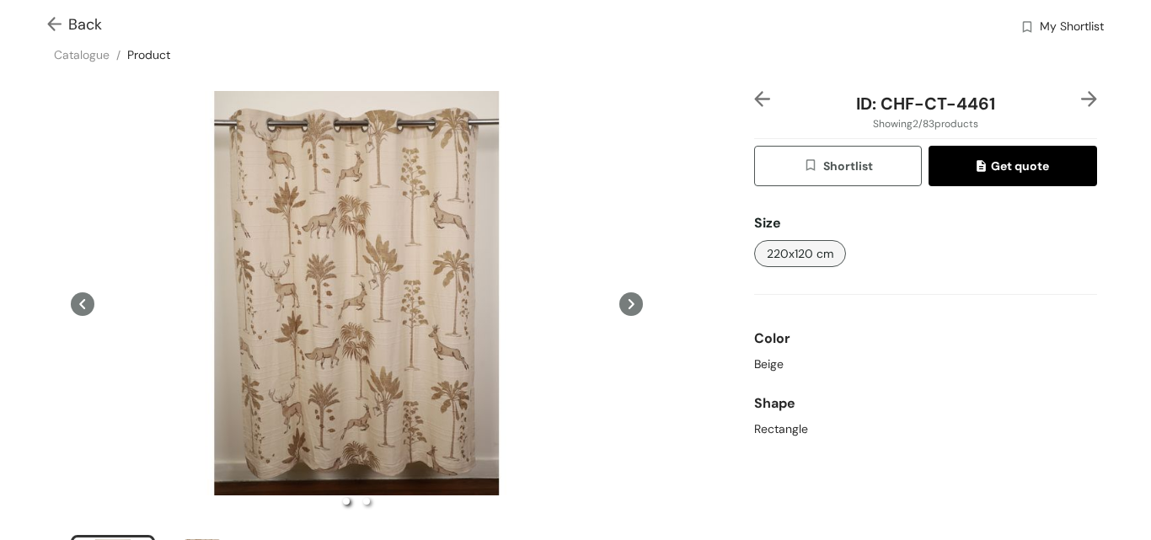
scroll to position [0, 0]
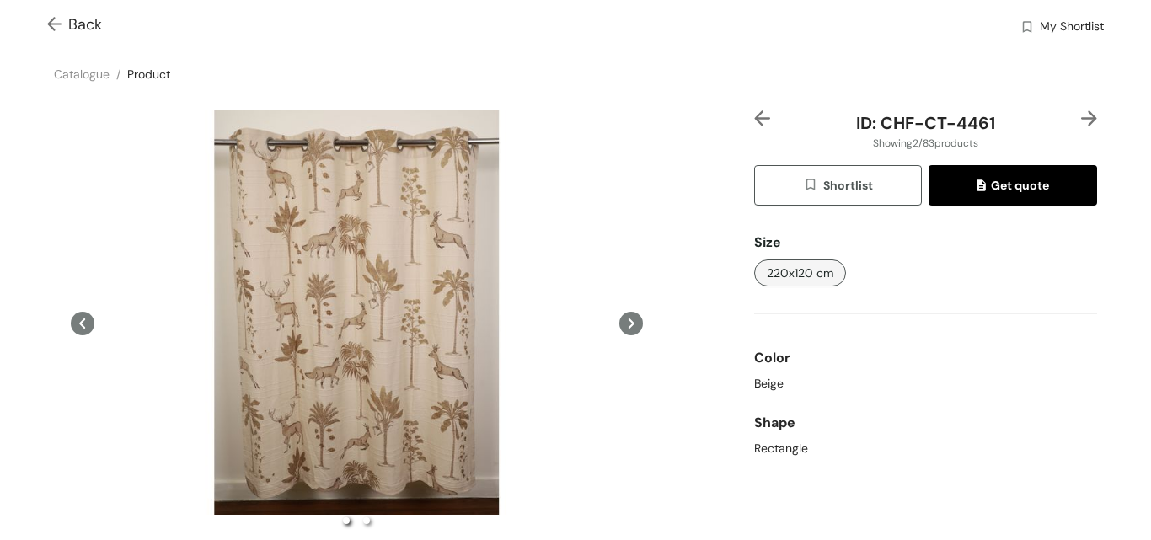
click at [626, 330] on icon at bounding box center [631, 324] width 24 height 24
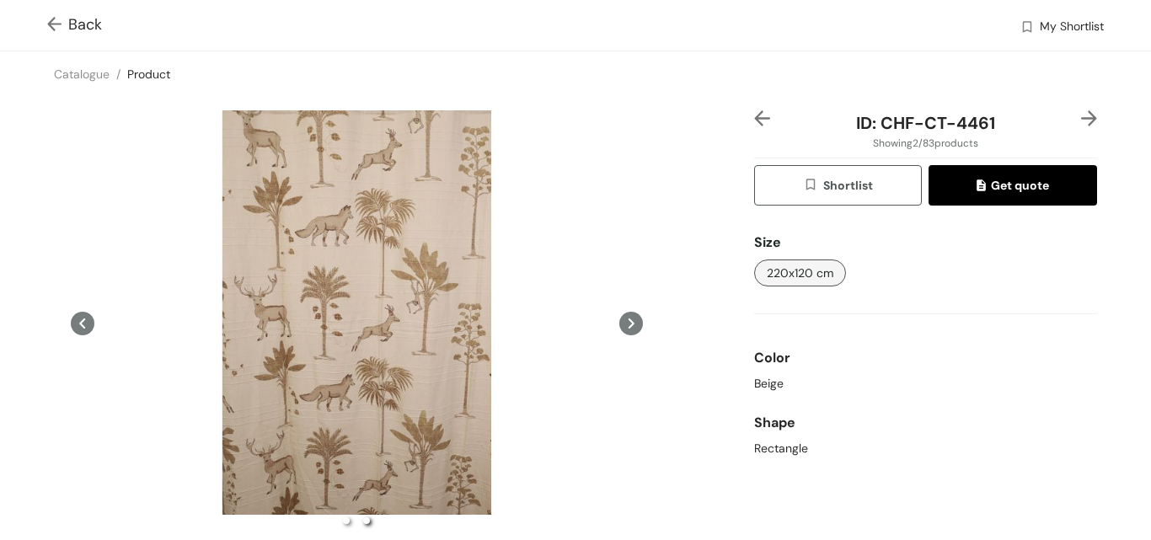
click at [619, 323] on icon at bounding box center [631, 324] width 24 height 24
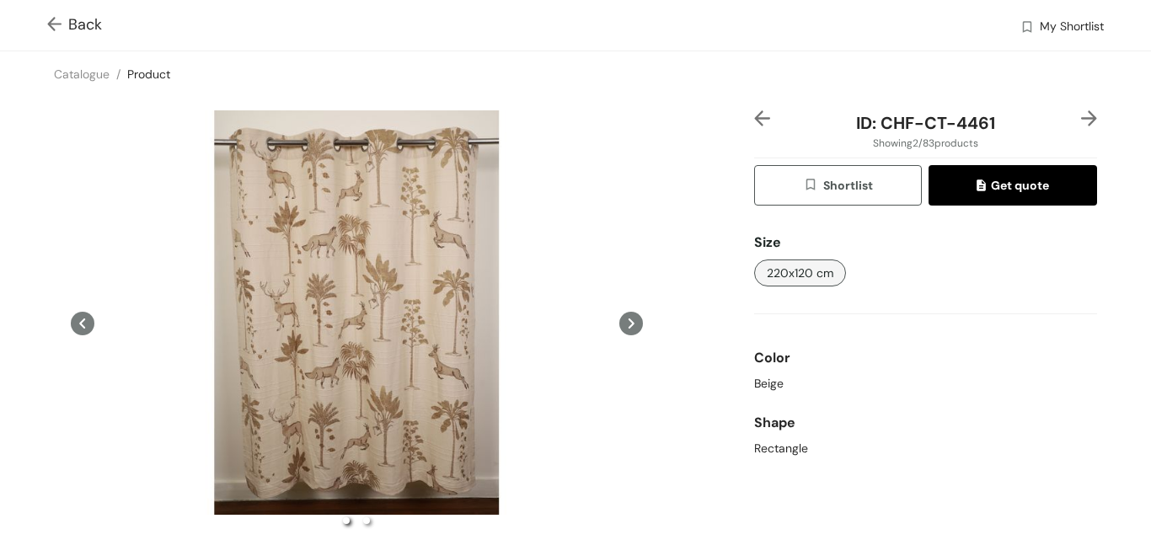
click at [619, 323] on icon at bounding box center [631, 324] width 24 height 24
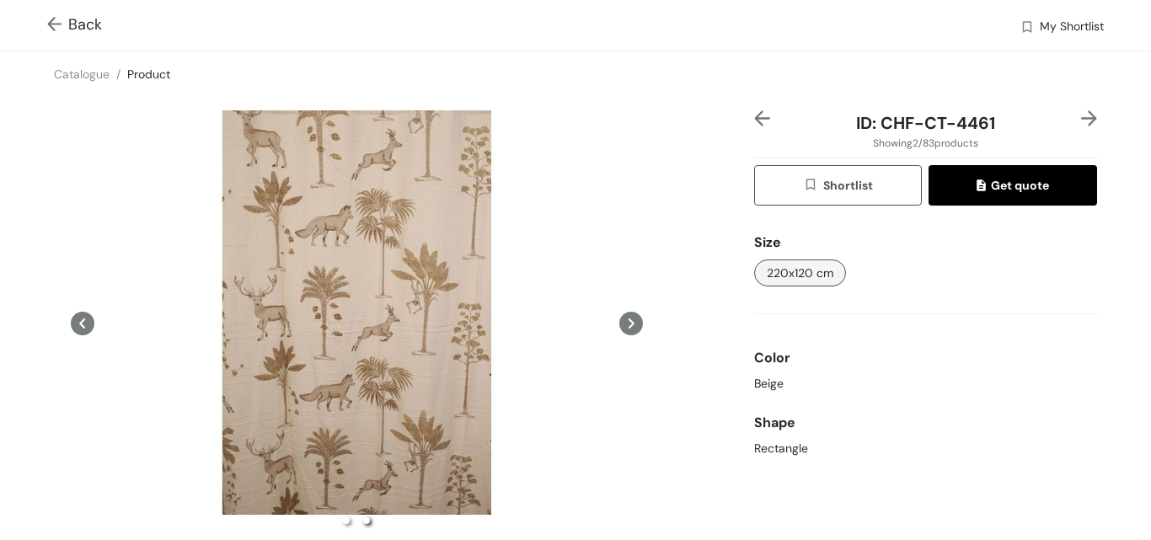
click at [619, 323] on icon at bounding box center [631, 324] width 24 height 24
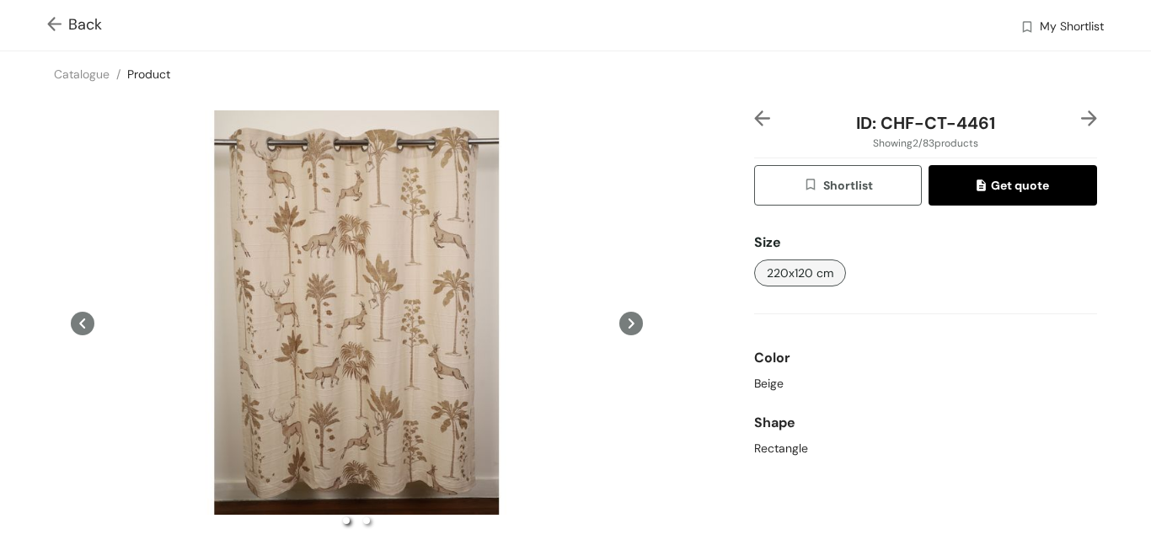
click at [619, 323] on icon at bounding box center [631, 324] width 24 height 24
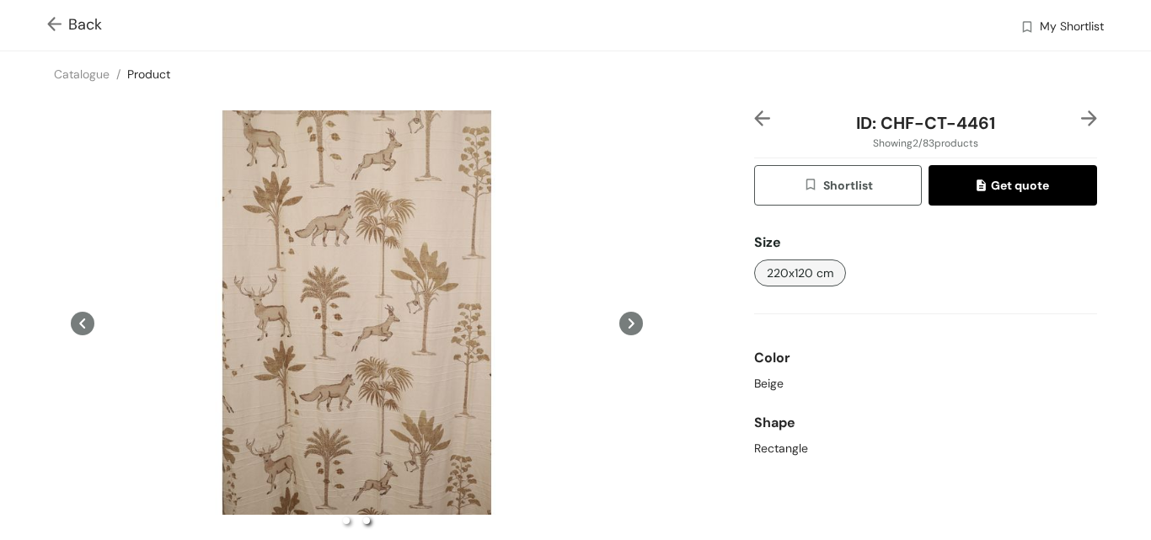
click at [54, 26] on img at bounding box center [57, 26] width 21 height 18
